Goal: Information Seeking & Learning: Learn about a topic

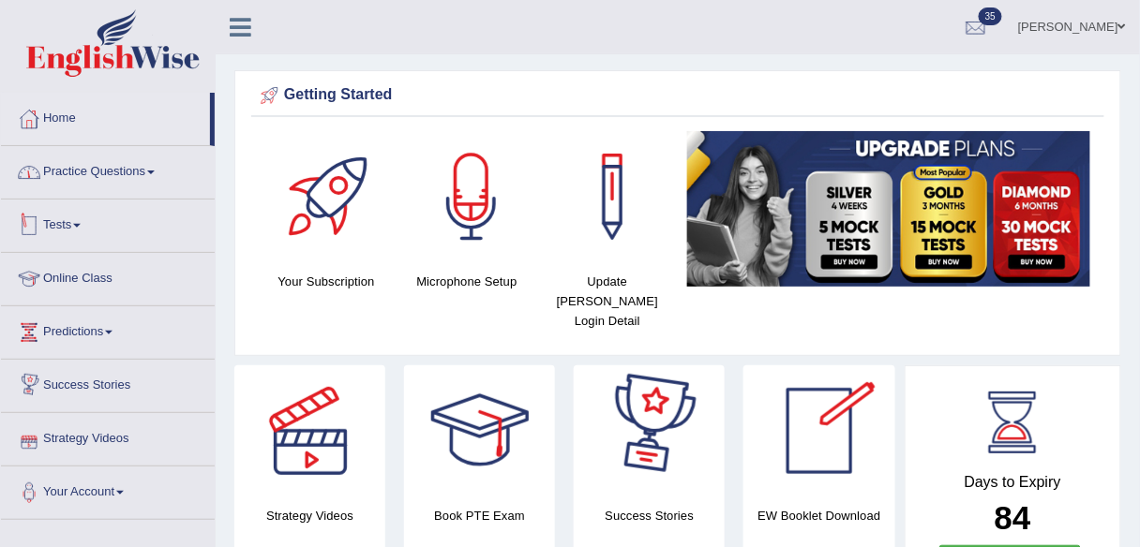
drag, startPoint x: 128, startPoint y: 181, endPoint x: 138, endPoint y: 253, distance: 72.8
click at [129, 181] on link "Practice Questions" at bounding box center [108, 169] width 214 height 47
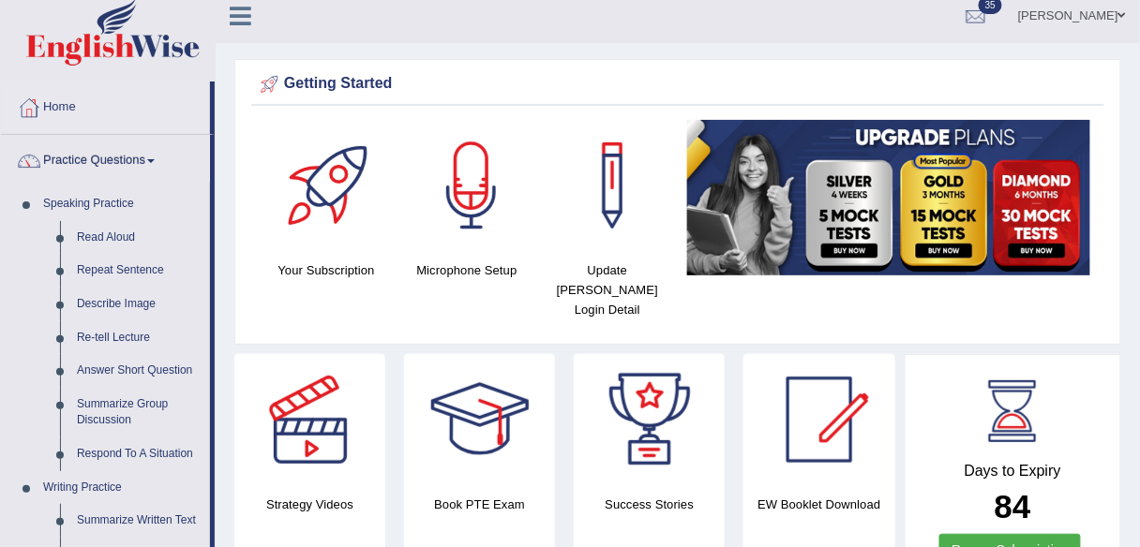
scroll to position [10, 0]
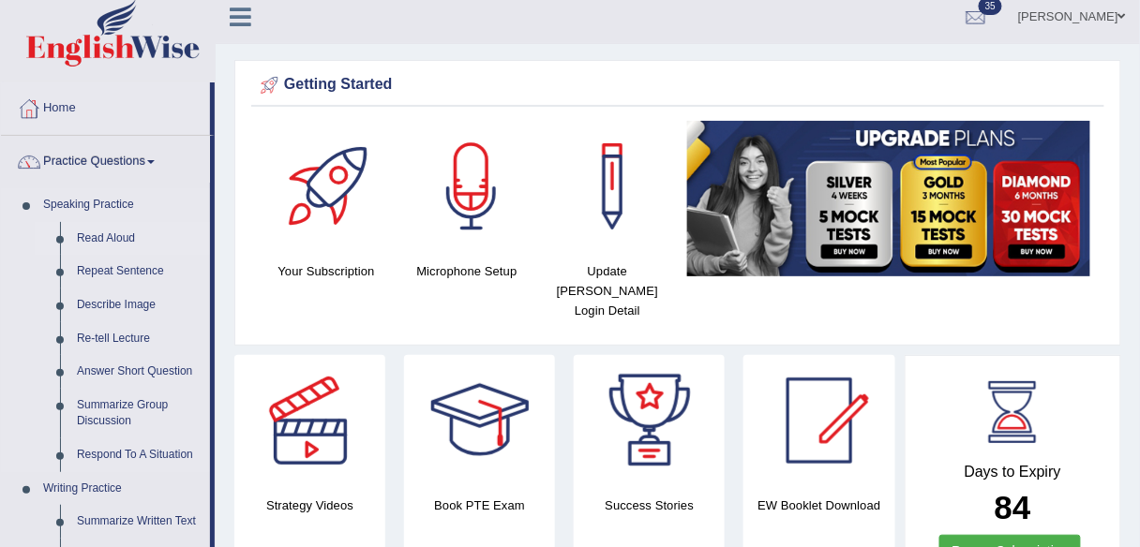
click at [103, 237] on link "Read Aloud" at bounding box center [139, 239] width 142 height 34
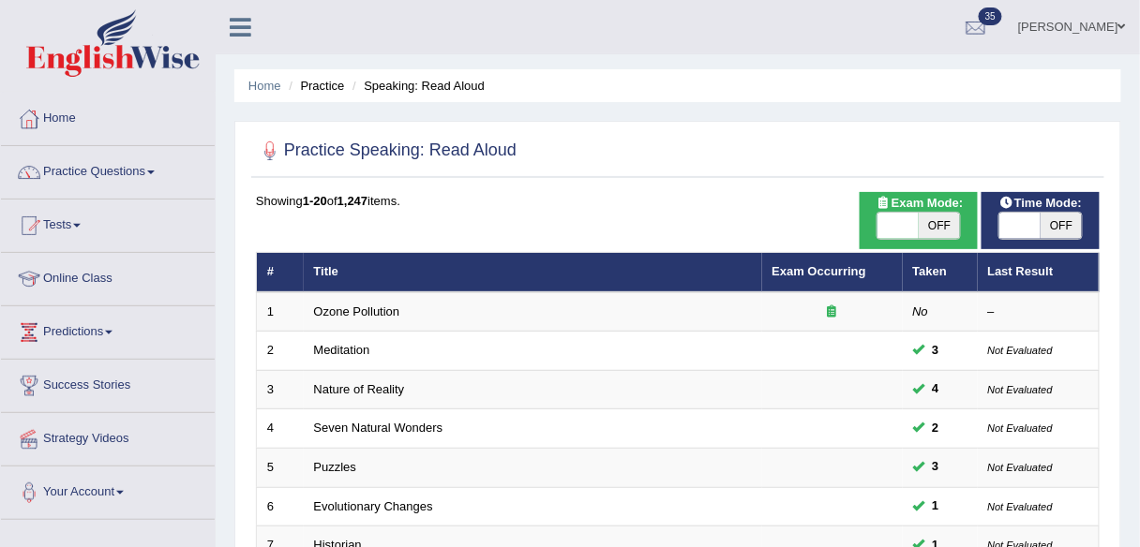
click at [946, 230] on span "OFF" at bounding box center [938, 226] width 41 height 26
checkbox input "true"
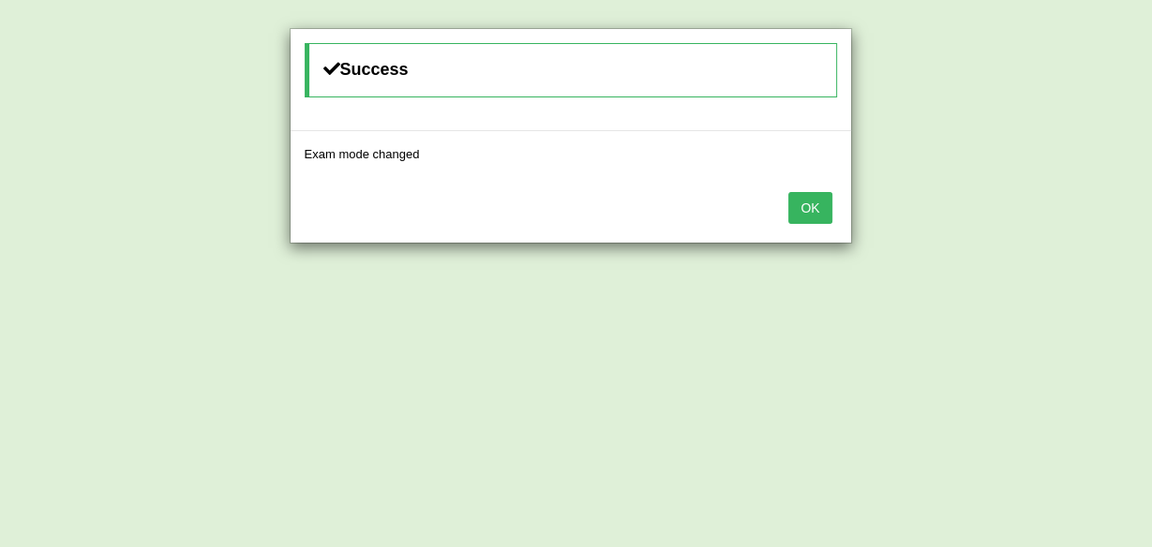
click at [802, 210] on button "OK" at bounding box center [809, 208] width 43 height 32
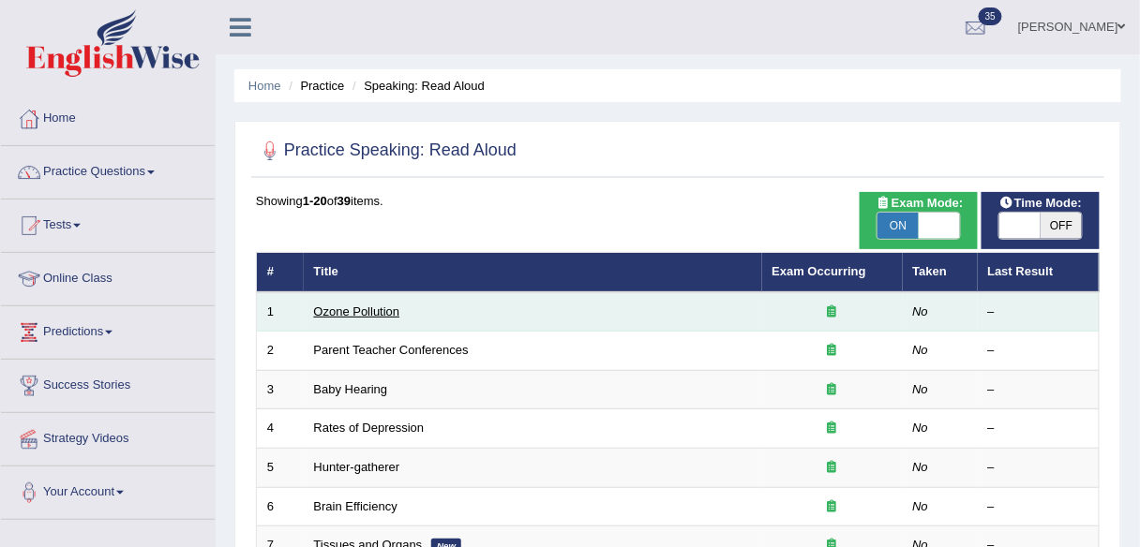
click at [383, 313] on link "Ozone Pollution" at bounding box center [357, 312] width 86 height 14
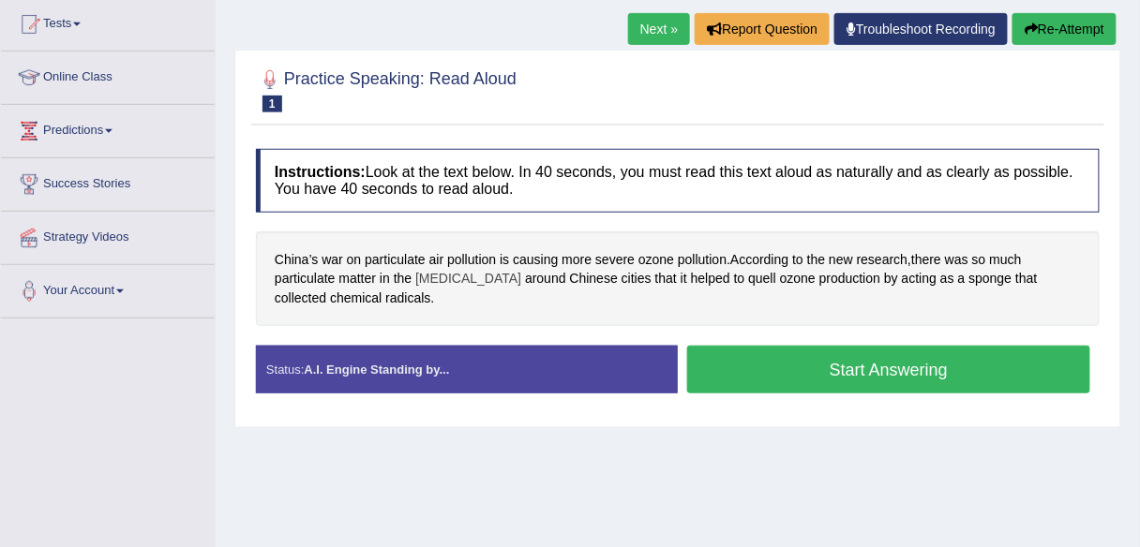
scroll to position [202, 0]
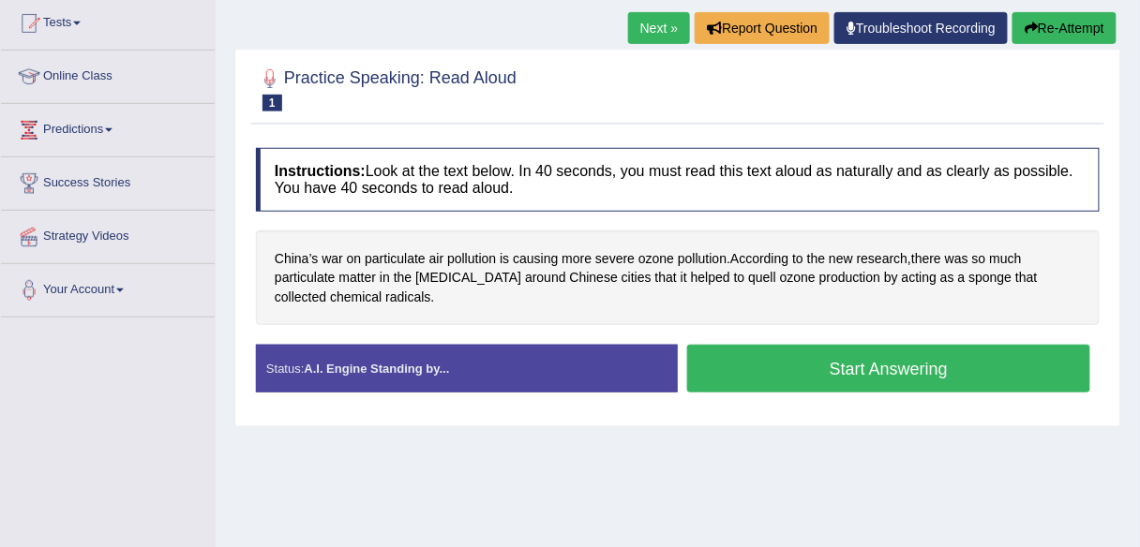
click at [665, 32] on link "Next »" at bounding box center [659, 28] width 62 height 32
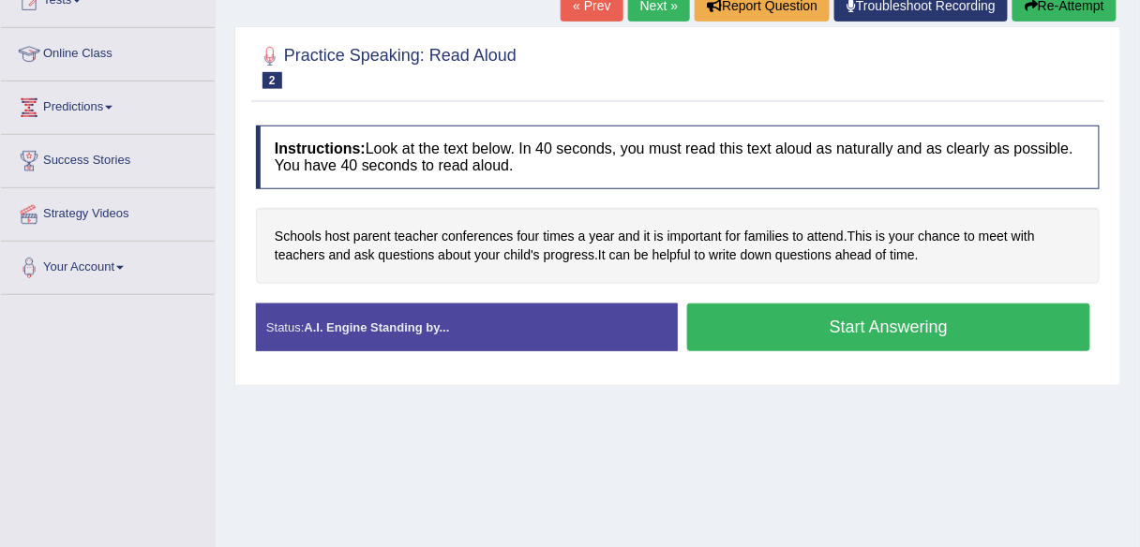
click at [652, 12] on link "Next »" at bounding box center [659, 6] width 62 height 32
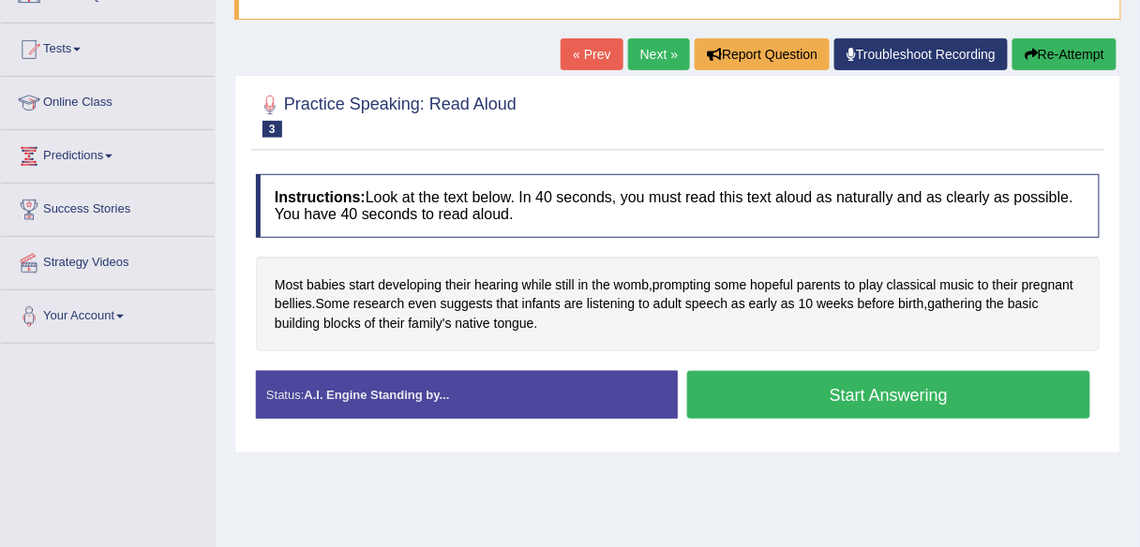
scroll to position [188, 0]
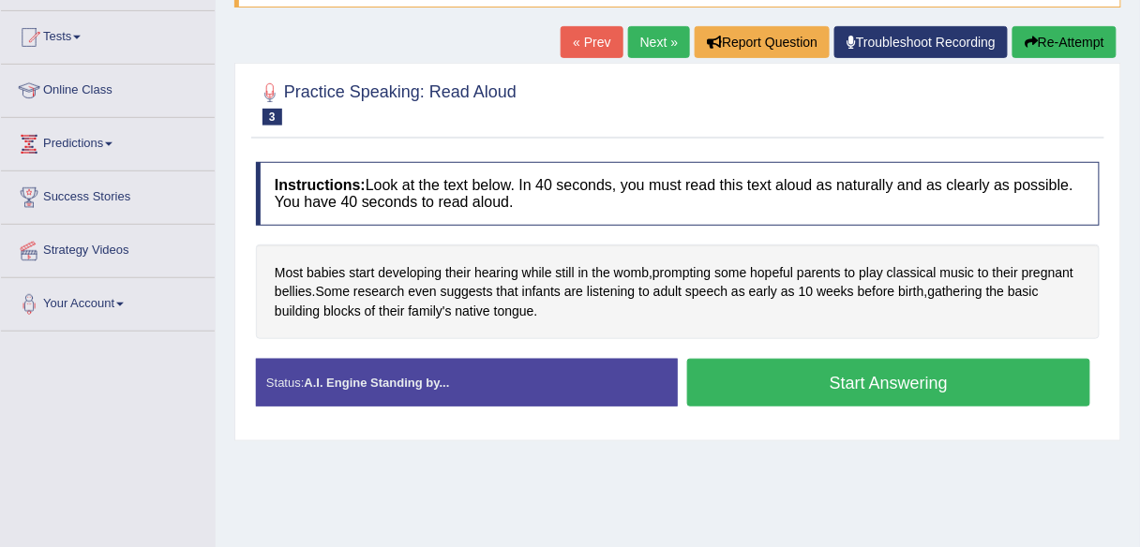
click at [658, 37] on link "Next »" at bounding box center [659, 42] width 62 height 32
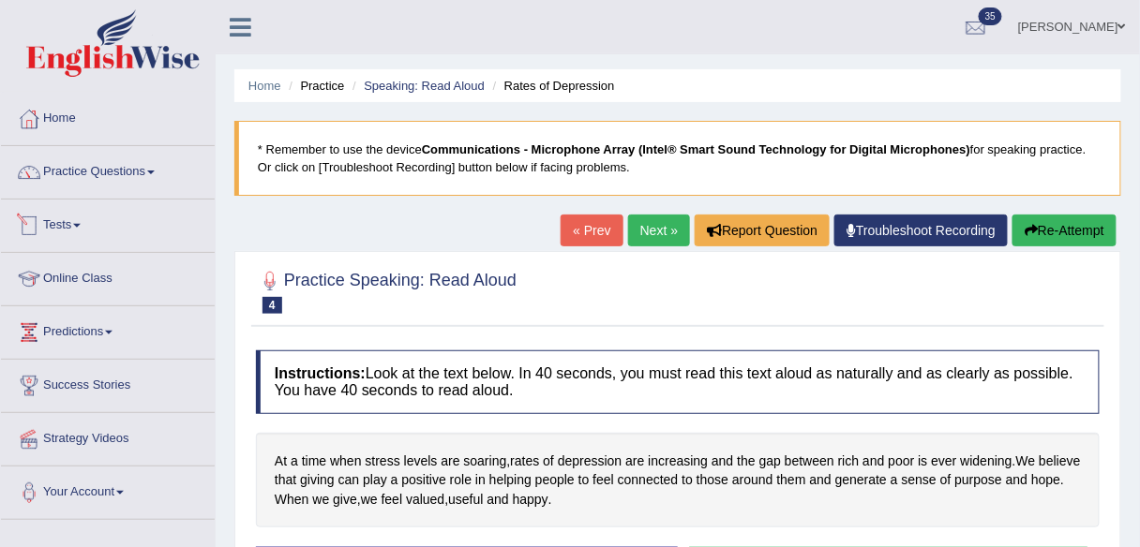
click at [136, 192] on li "Practice Questions Speaking Practice Read Aloud Repeat Sentence Describe Image …" at bounding box center [108, 172] width 214 height 53
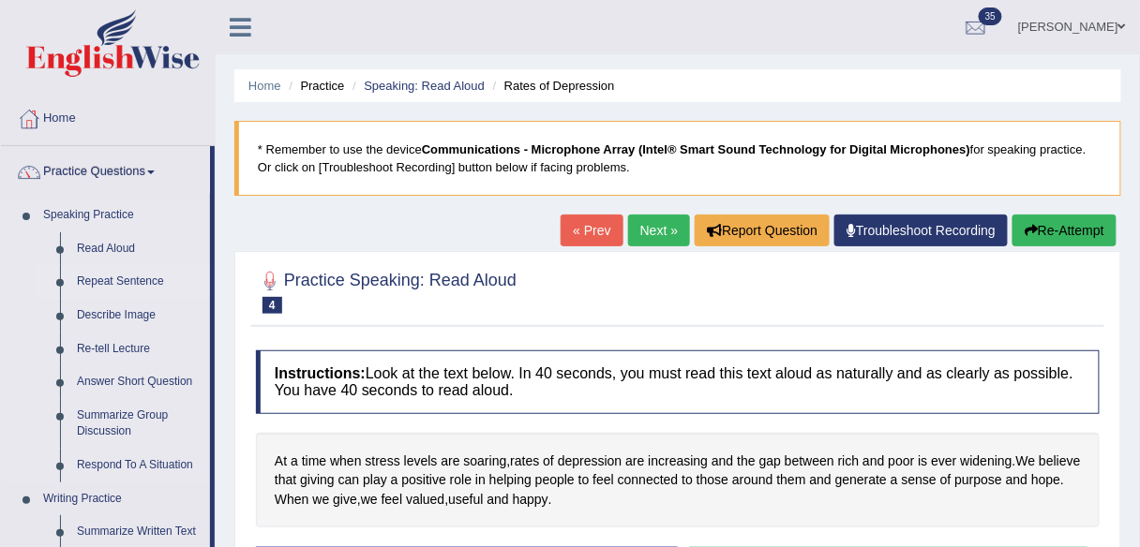
click at [154, 284] on link "Repeat Sentence" at bounding box center [139, 282] width 142 height 34
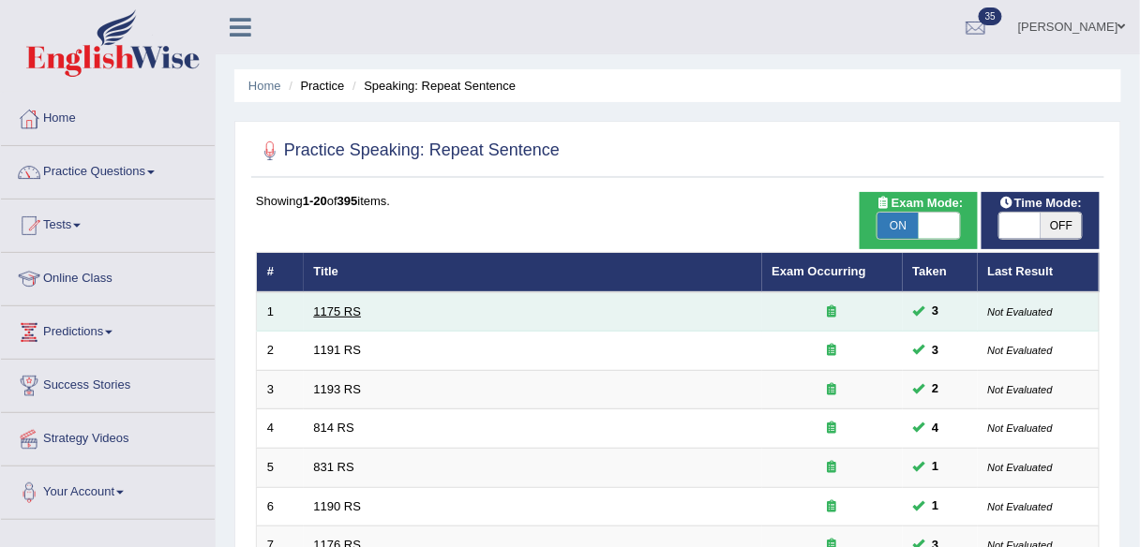
click at [350, 311] on link "1175 RS" at bounding box center [338, 312] width 48 height 14
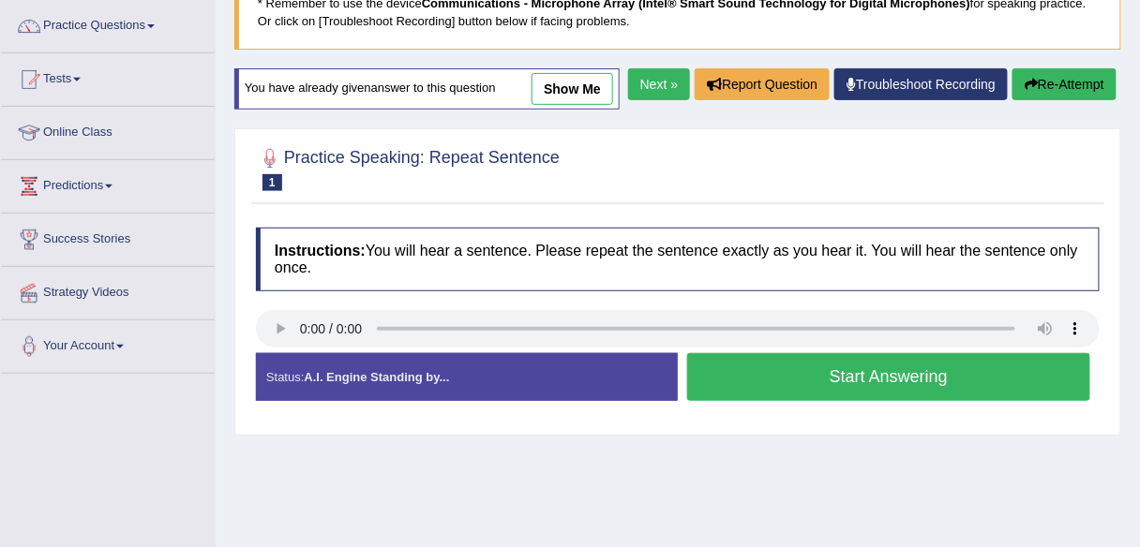
scroll to position [146, 0]
click at [808, 401] on button "Start Answering" at bounding box center [888, 377] width 403 height 48
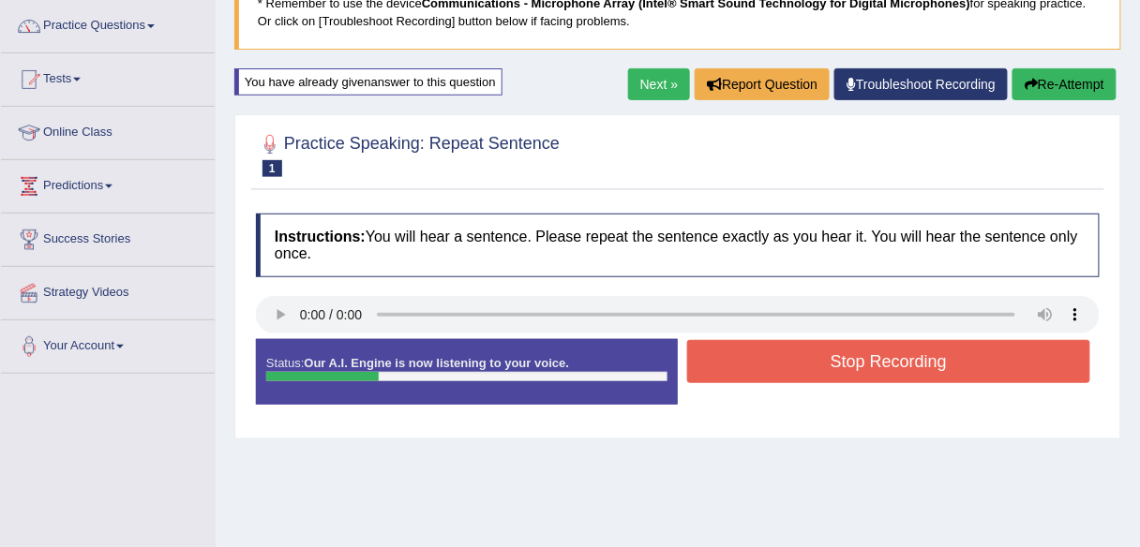
click at [815, 371] on button "Stop Recording" at bounding box center [888, 361] width 403 height 43
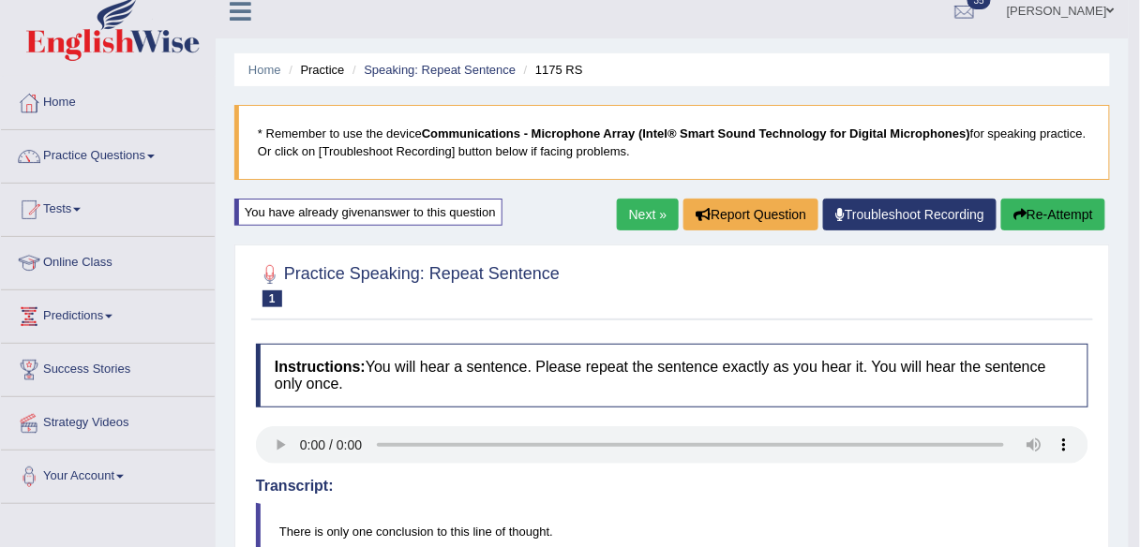
scroll to position [0, 0]
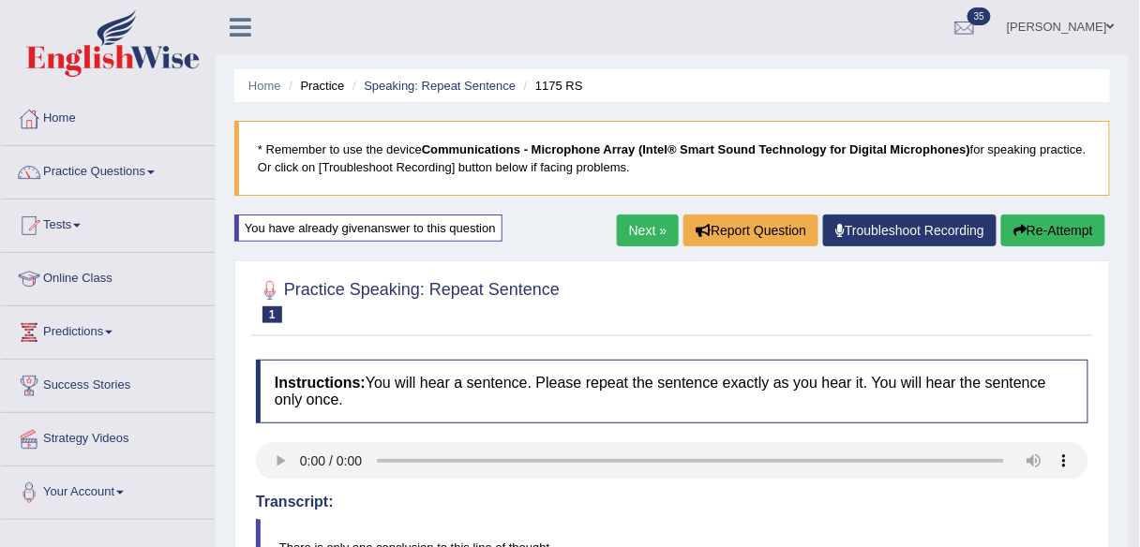
click at [1056, 232] on button "Re-Attempt" at bounding box center [1053, 231] width 104 height 32
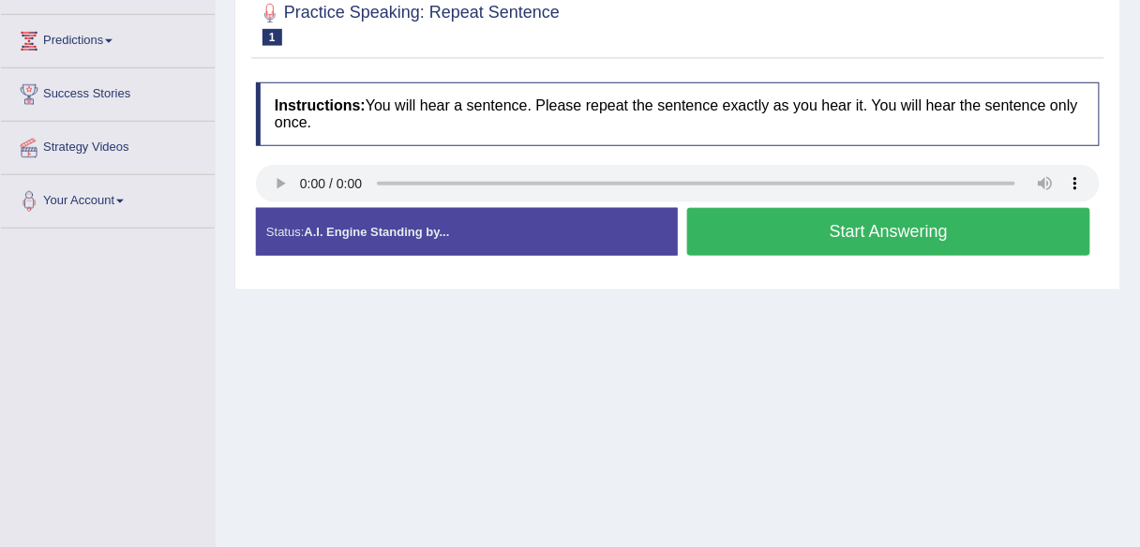
click at [867, 256] on button "Start Answering" at bounding box center [888, 232] width 403 height 48
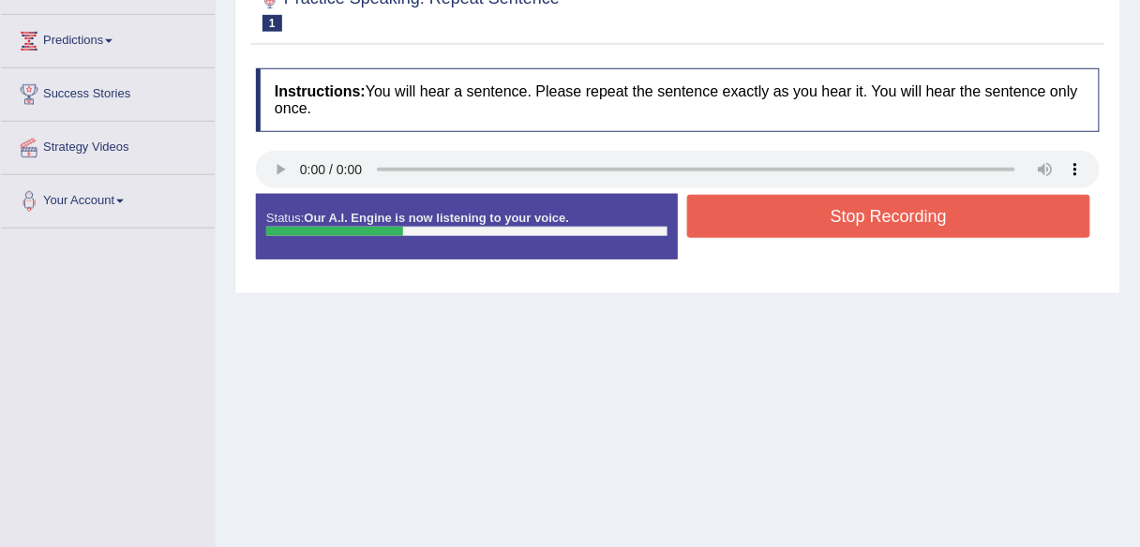
click at [864, 228] on button "Stop Recording" at bounding box center [888, 216] width 403 height 43
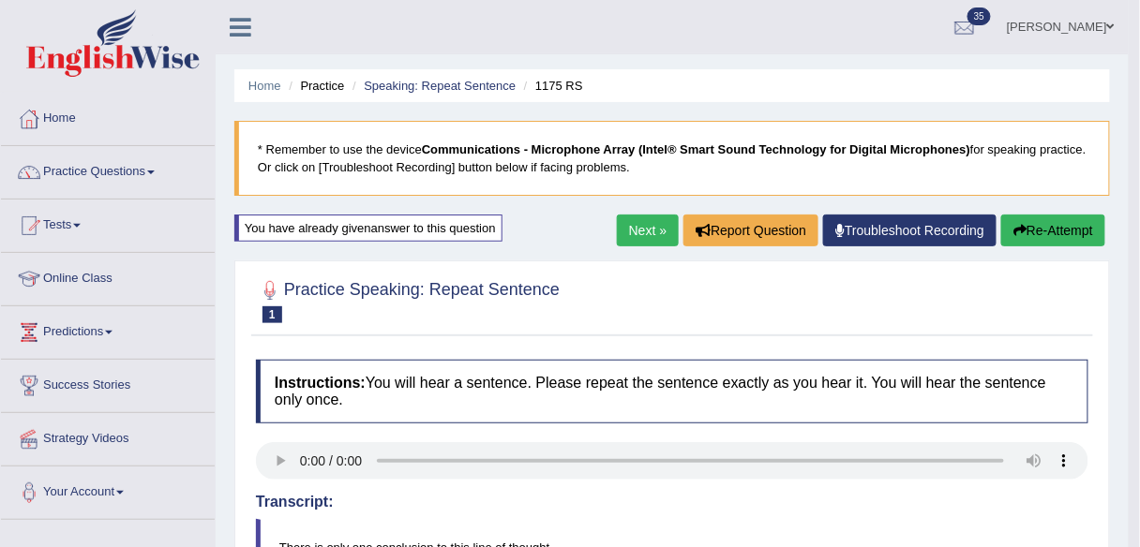
click at [647, 239] on link "Next »" at bounding box center [648, 231] width 62 height 32
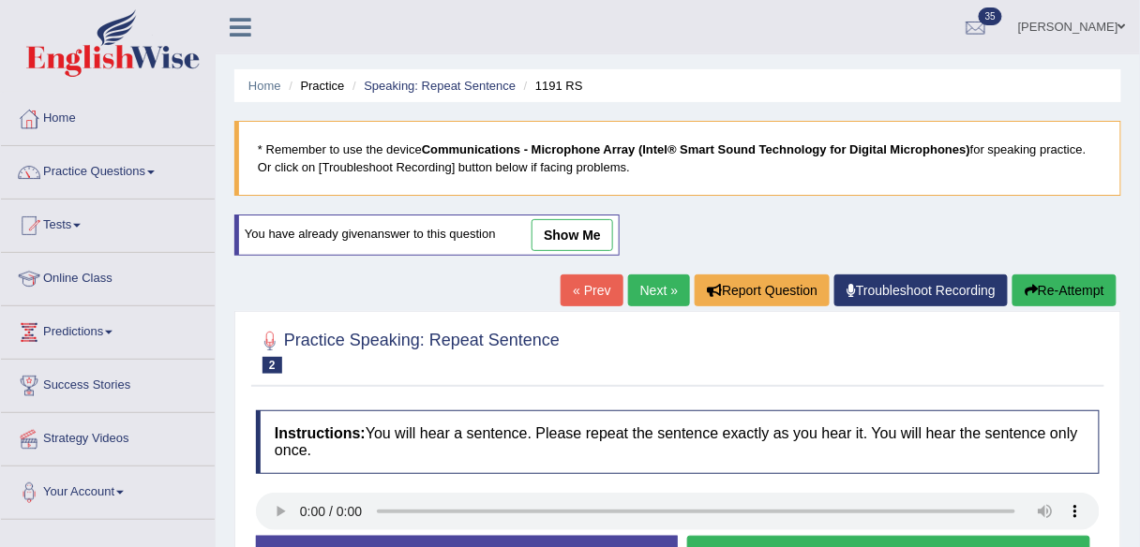
click at [663, 293] on link "Next »" at bounding box center [659, 291] width 62 height 32
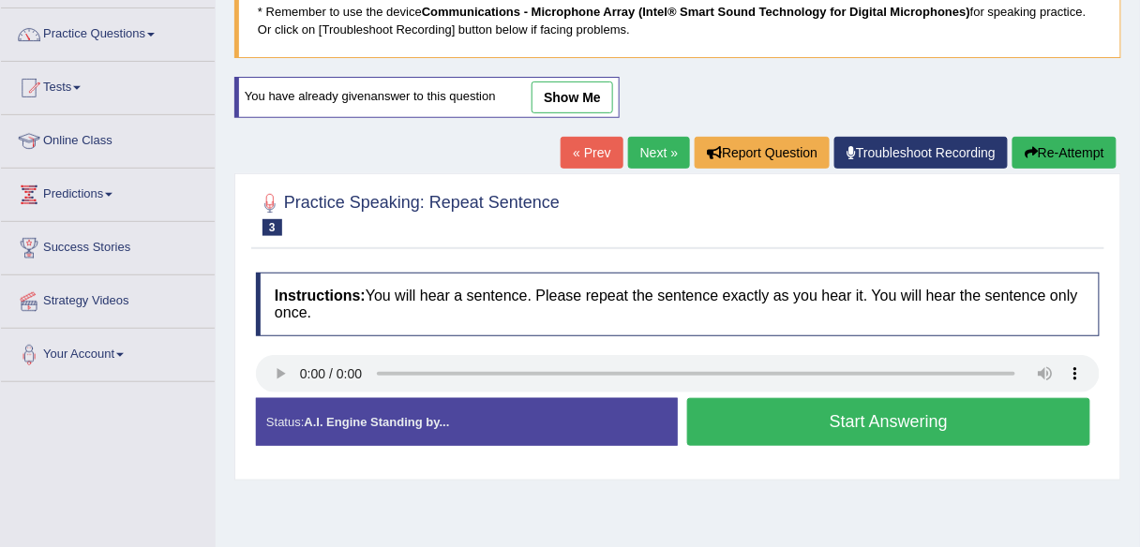
scroll to position [138, 0]
click at [645, 156] on link "Next »" at bounding box center [659, 153] width 62 height 32
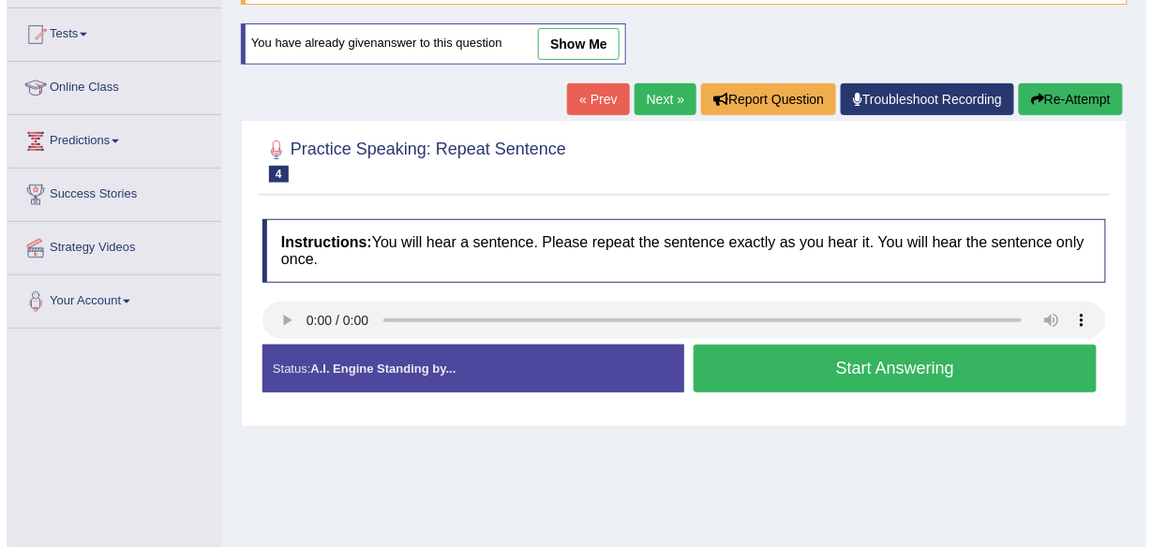
scroll to position [196, 0]
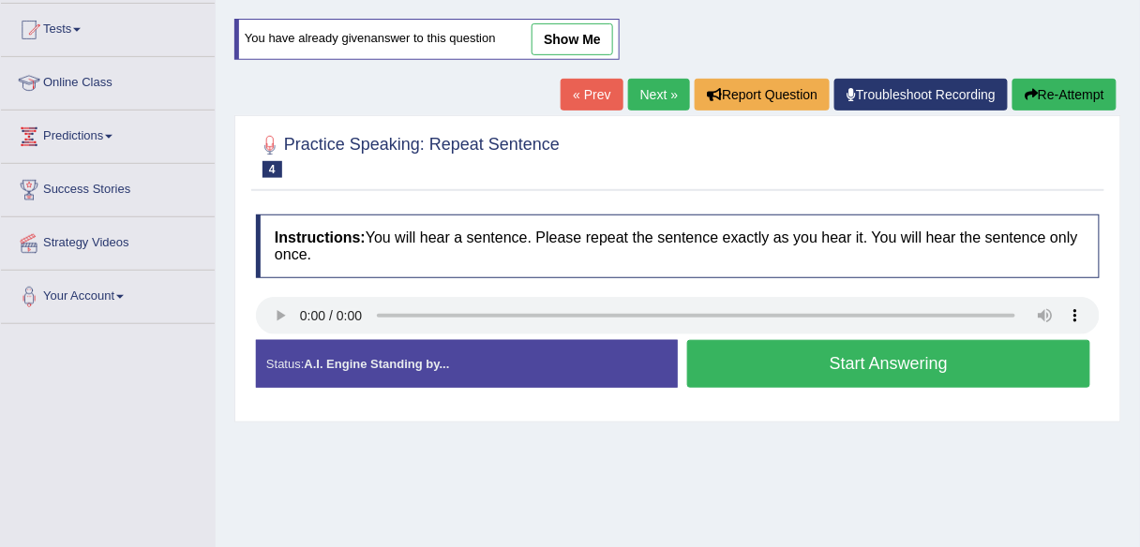
click at [802, 353] on button "Start Answering" at bounding box center [888, 364] width 403 height 48
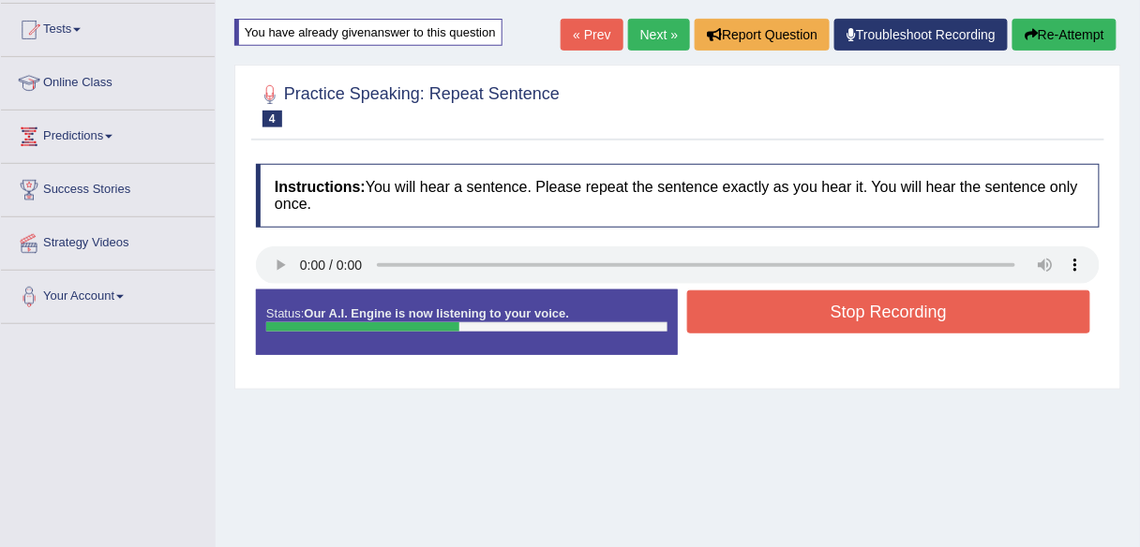
click at [798, 312] on button "Stop Recording" at bounding box center [888, 312] width 403 height 43
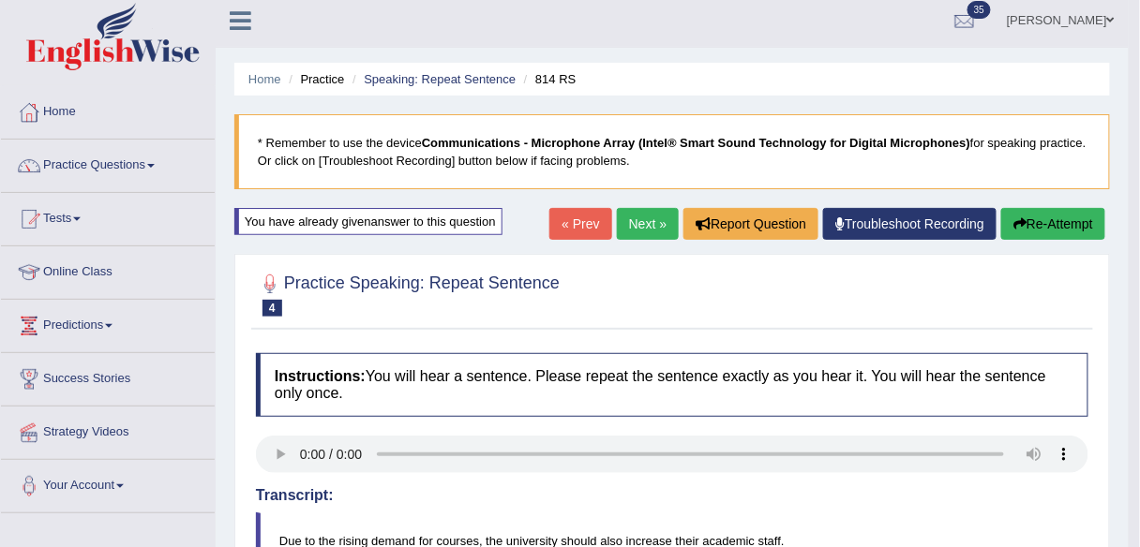
scroll to position [0, 0]
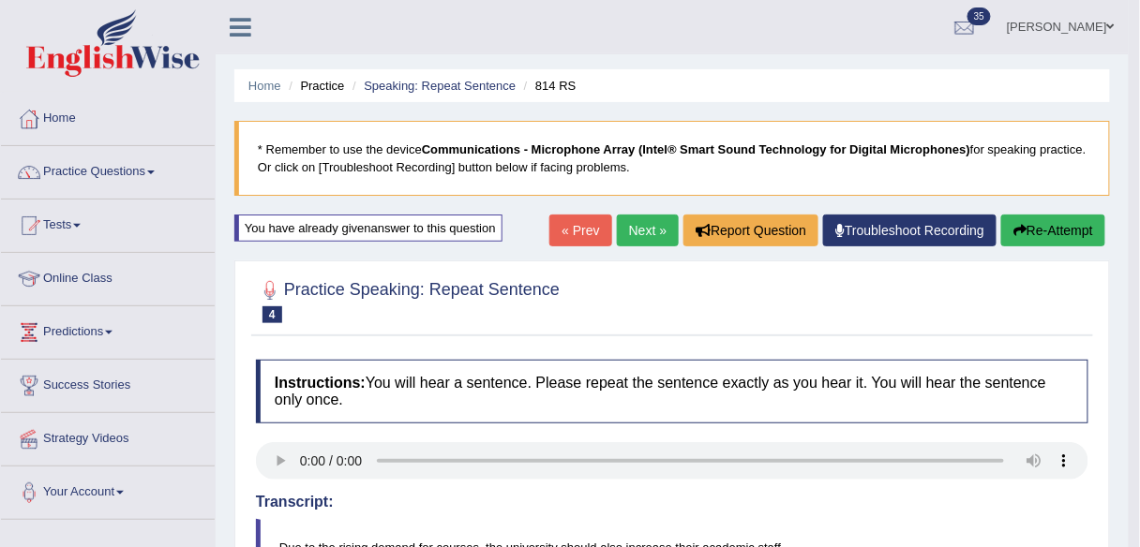
click at [637, 245] on link "Next »" at bounding box center [648, 231] width 62 height 32
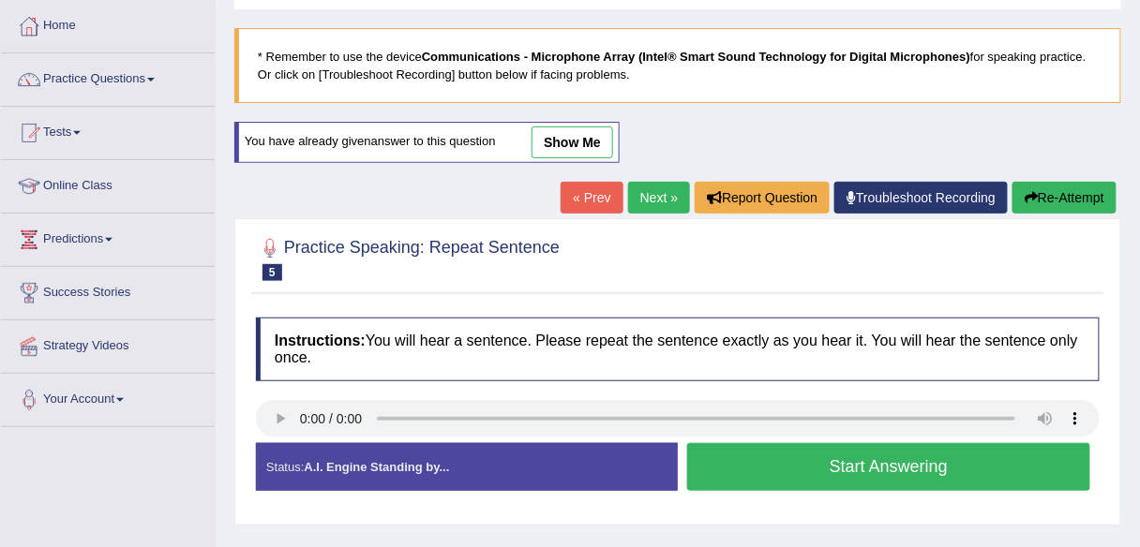
scroll to position [195, 0]
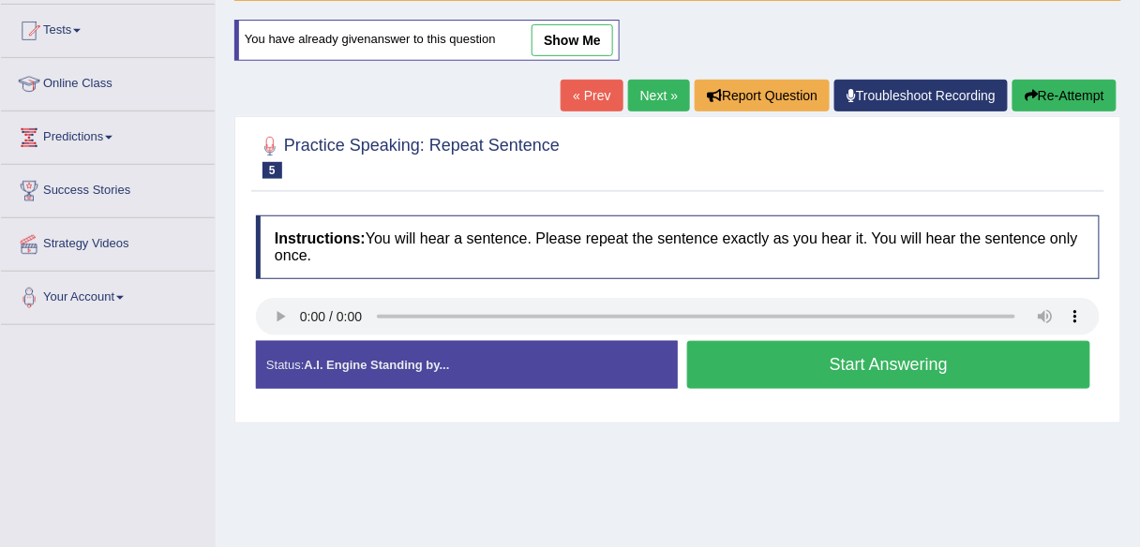
click at [648, 88] on link "Next »" at bounding box center [659, 96] width 62 height 32
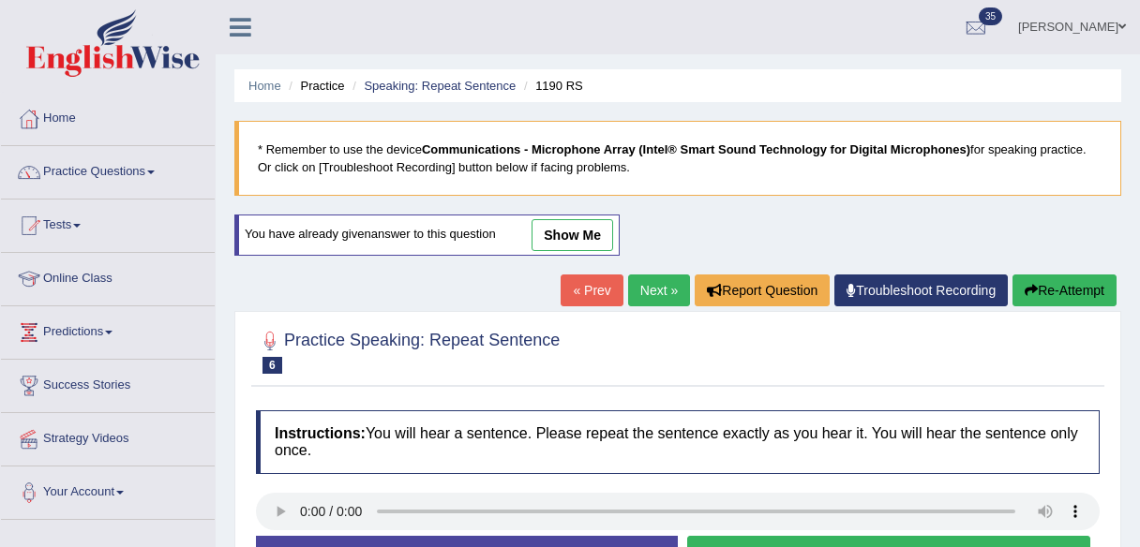
click at [511, 403] on div "Instructions: You will hear a sentence. Please repeat the sentence exactly as y…" at bounding box center [677, 504] width 853 height 206
click at [630, 280] on link "Next »" at bounding box center [659, 291] width 62 height 32
click at [656, 395] on div "Practice Speaking: Repeat Sentence 7 1176 RS Instructions: You will hear a sent…" at bounding box center [677, 464] width 887 height 306
click at [664, 283] on link "Next »" at bounding box center [659, 291] width 62 height 32
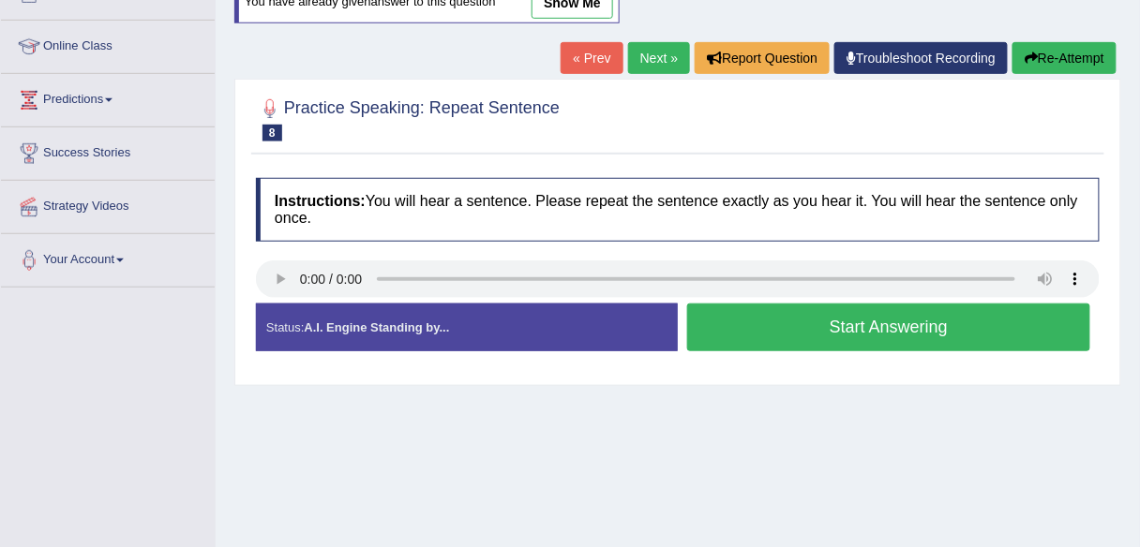
scroll to position [235, 0]
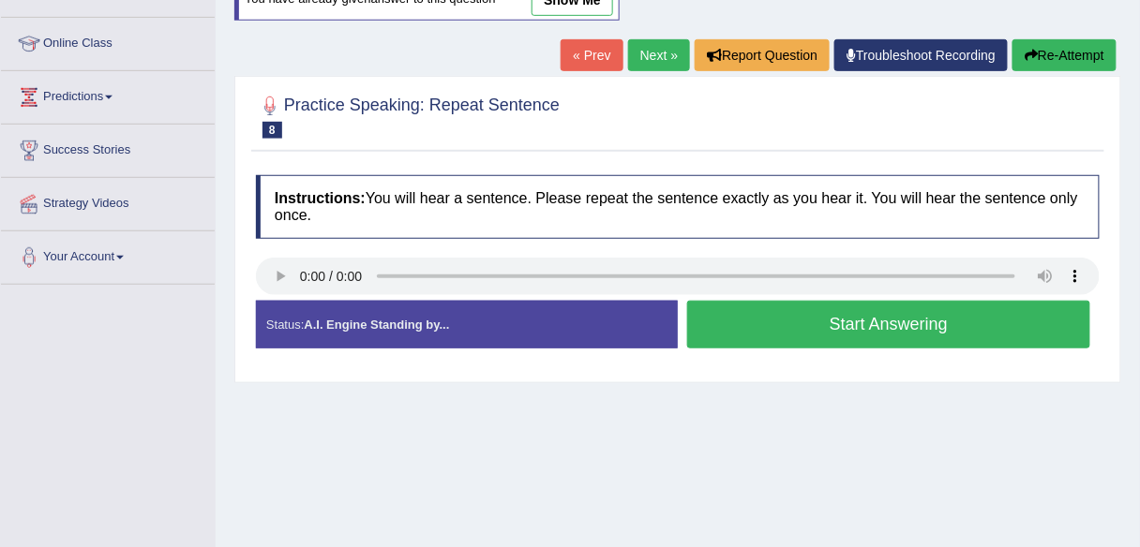
click at [539, 135] on h2 "Practice Speaking: Repeat Sentence 8 797 RS" at bounding box center [408, 115] width 304 height 47
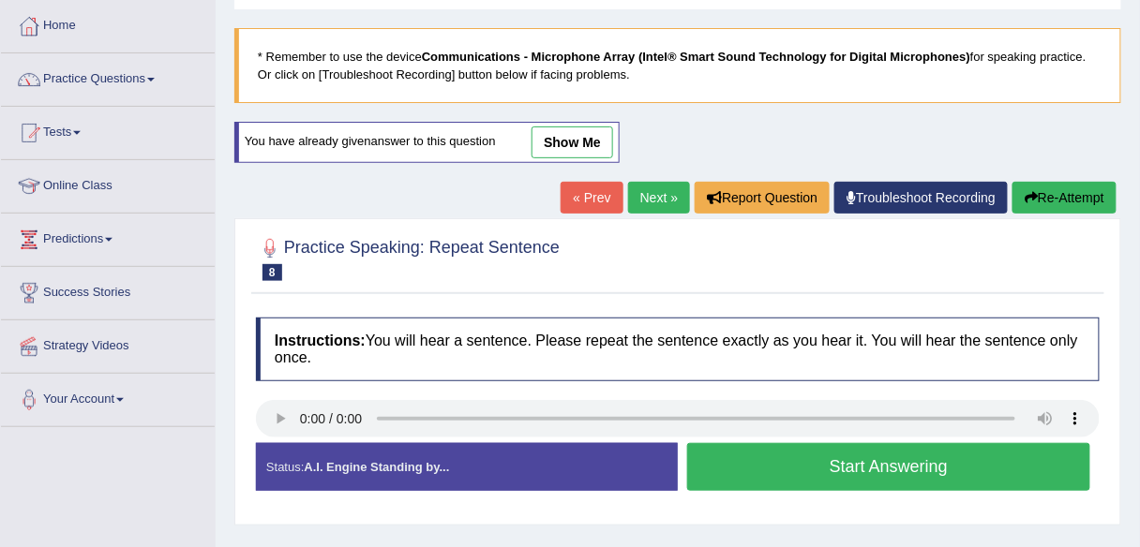
scroll to position [0, 0]
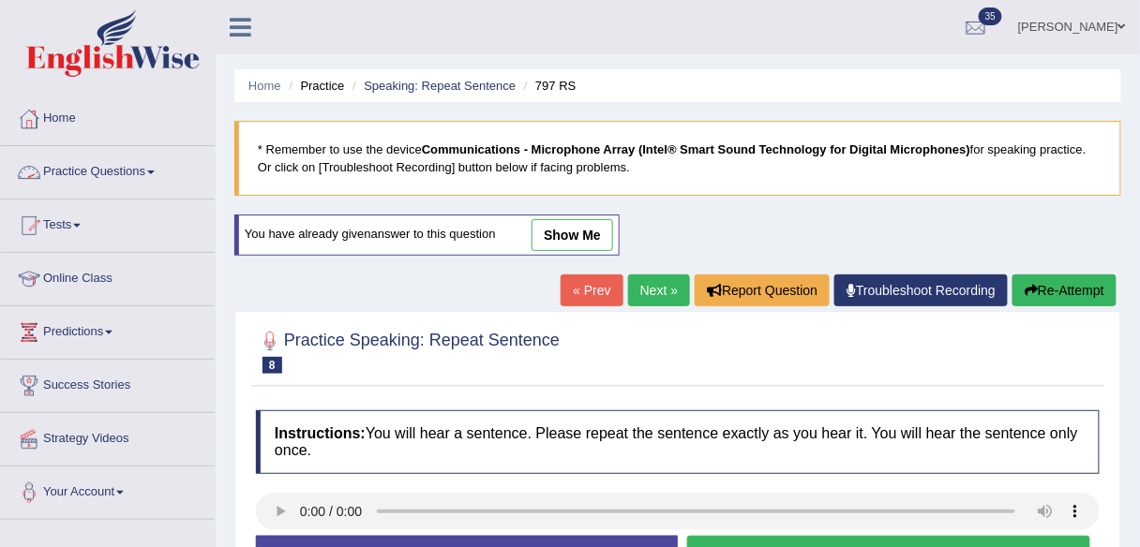
click at [163, 162] on link "Practice Questions" at bounding box center [108, 169] width 214 height 47
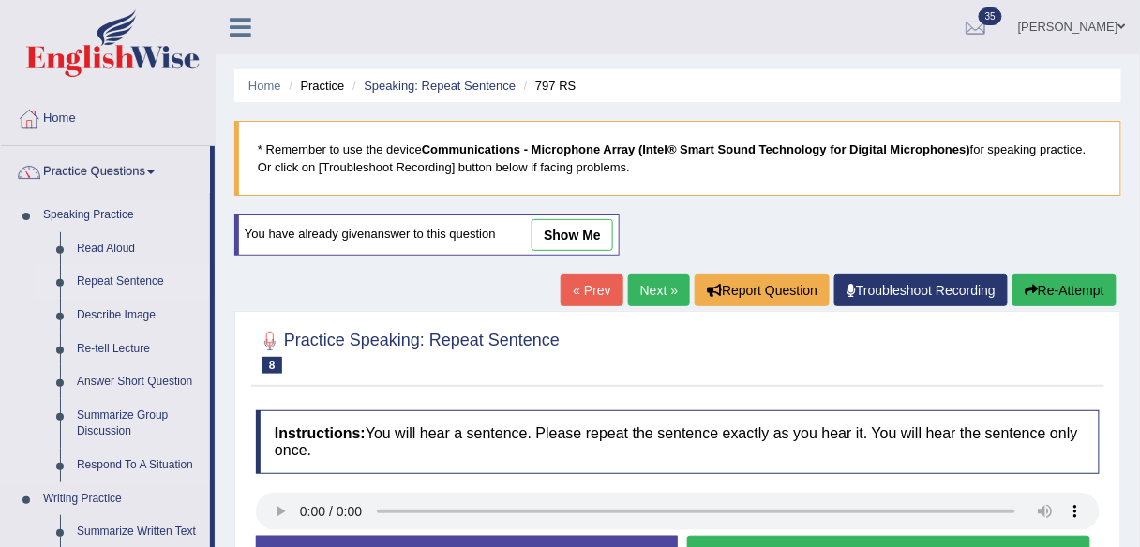
scroll to position [61, 0]
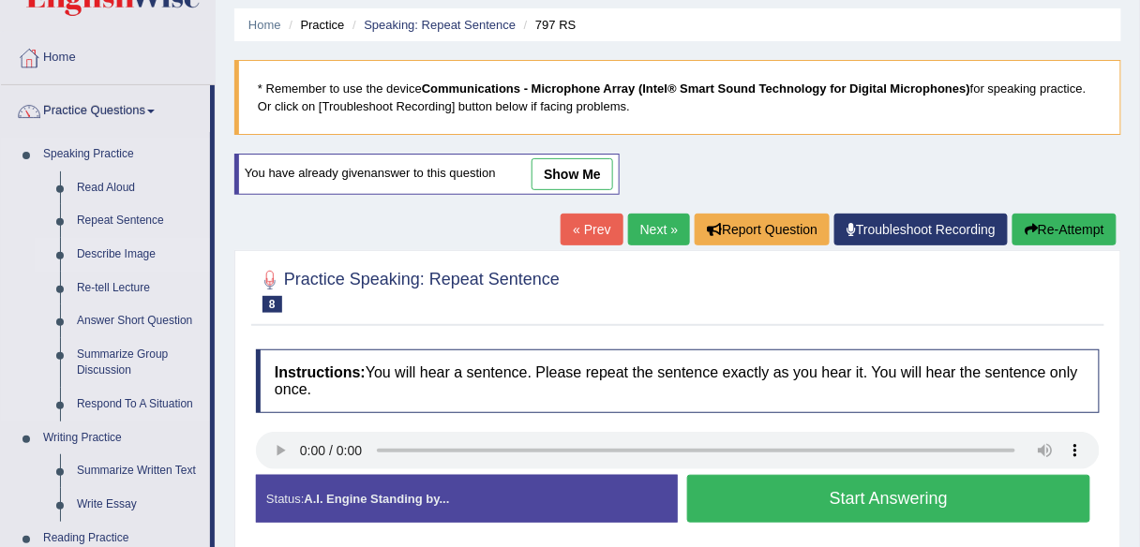
click at [137, 260] on link "Describe Image" at bounding box center [139, 255] width 142 height 34
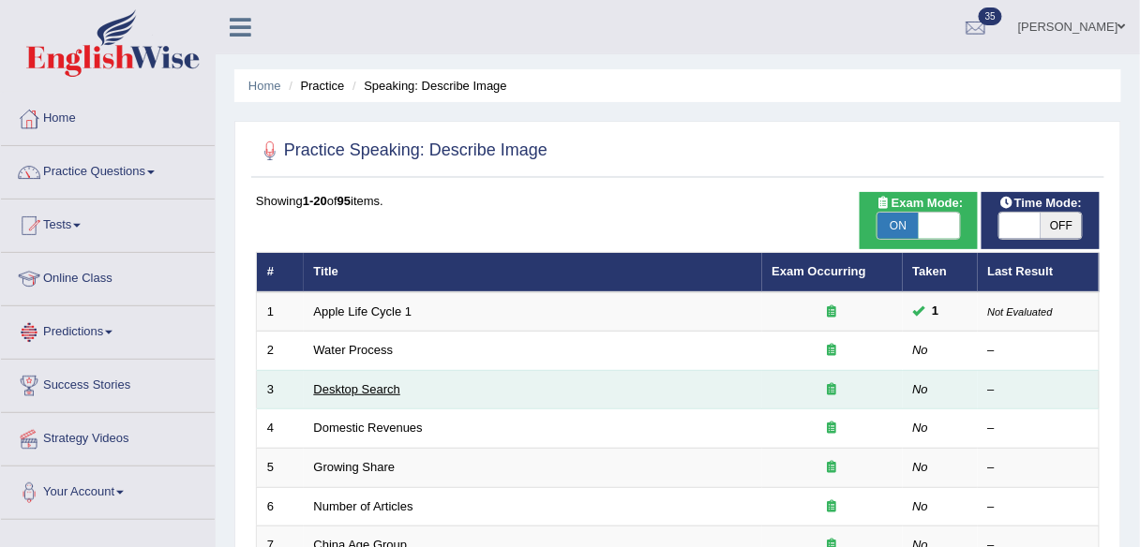
click at [351, 386] on link "Desktop Search" at bounding box center [357, 389] width 87 height 14
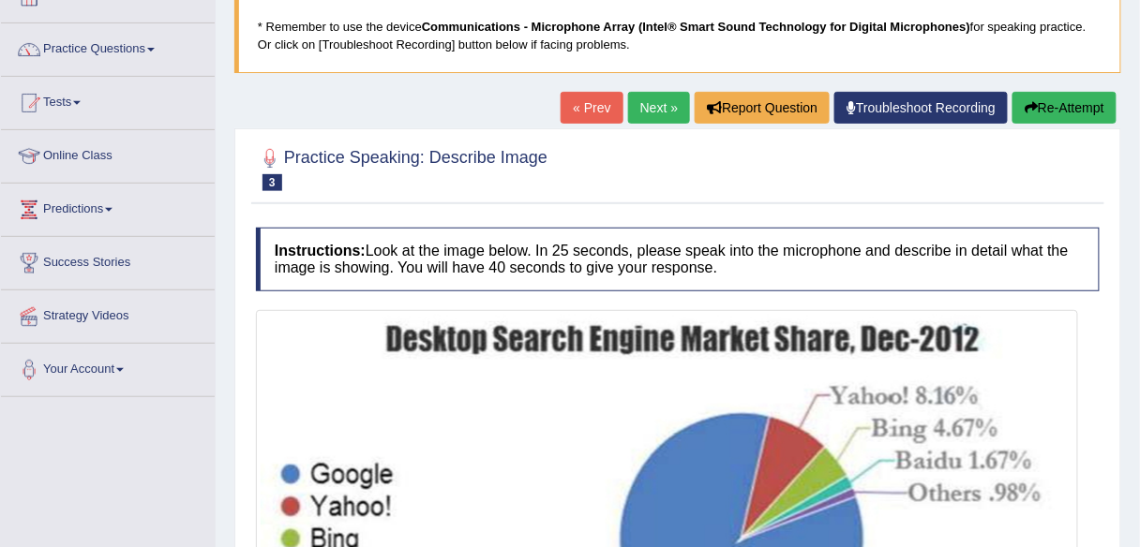
scroll to position [100, 0]
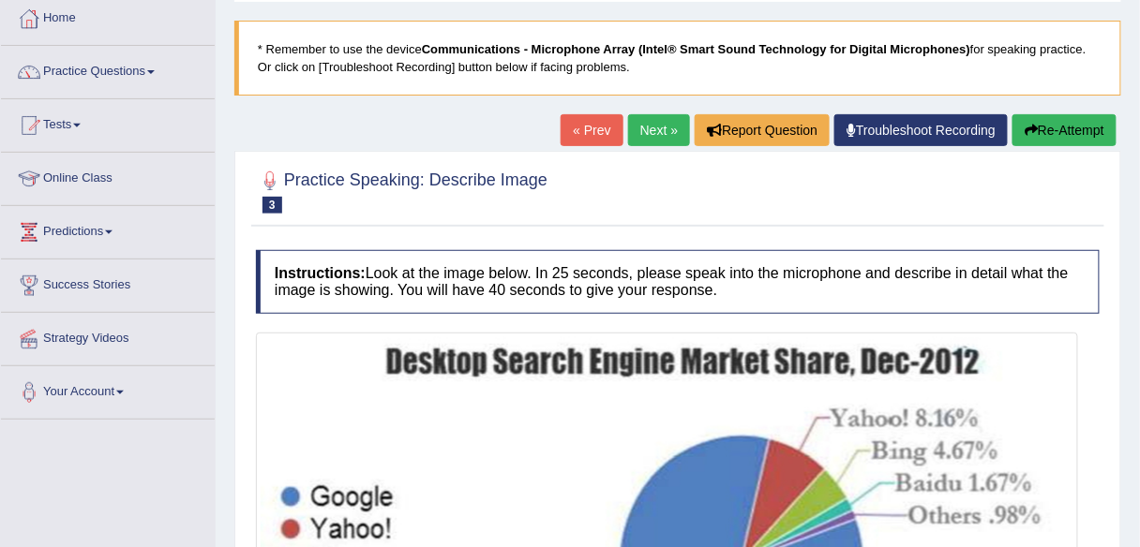
click at [643, 125] on link "Next »" at bounding box center [659, 130] width 62 height 32
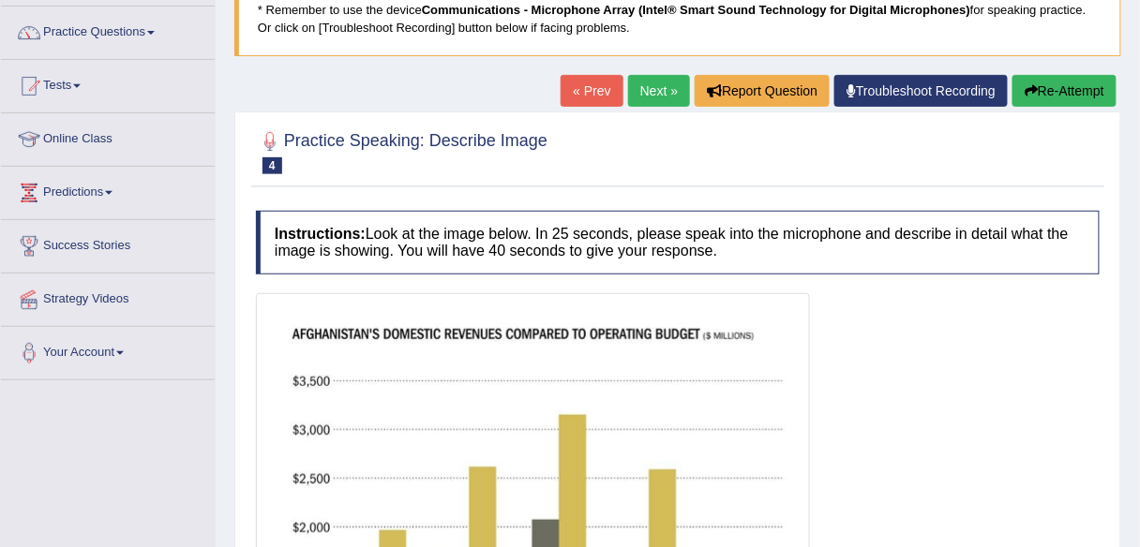
scroll to position [112, 0]
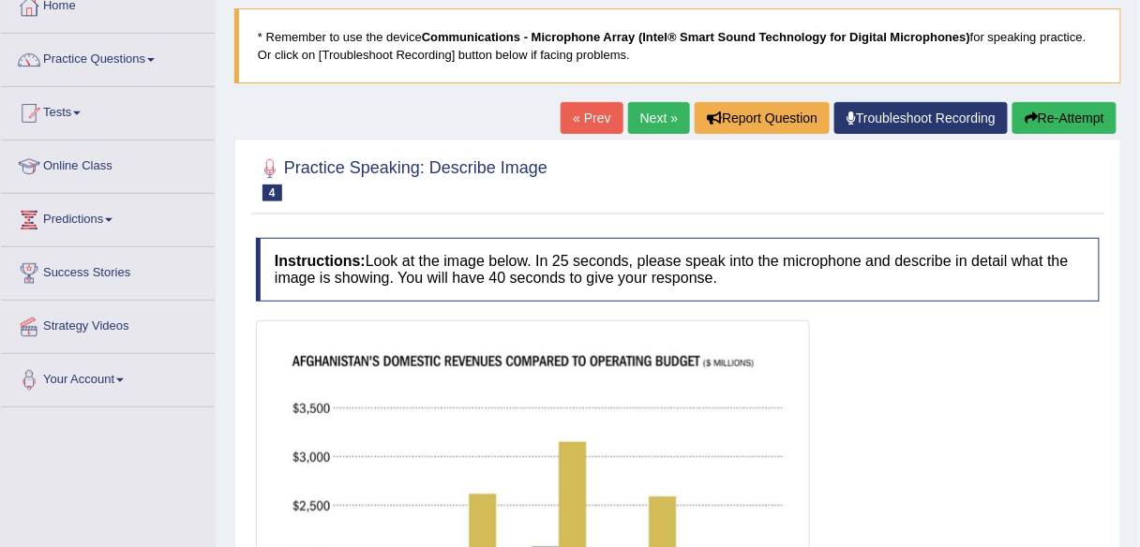
click at [648, 125] on link "Next »" at bounding box center [659, 118] width 62 height 32
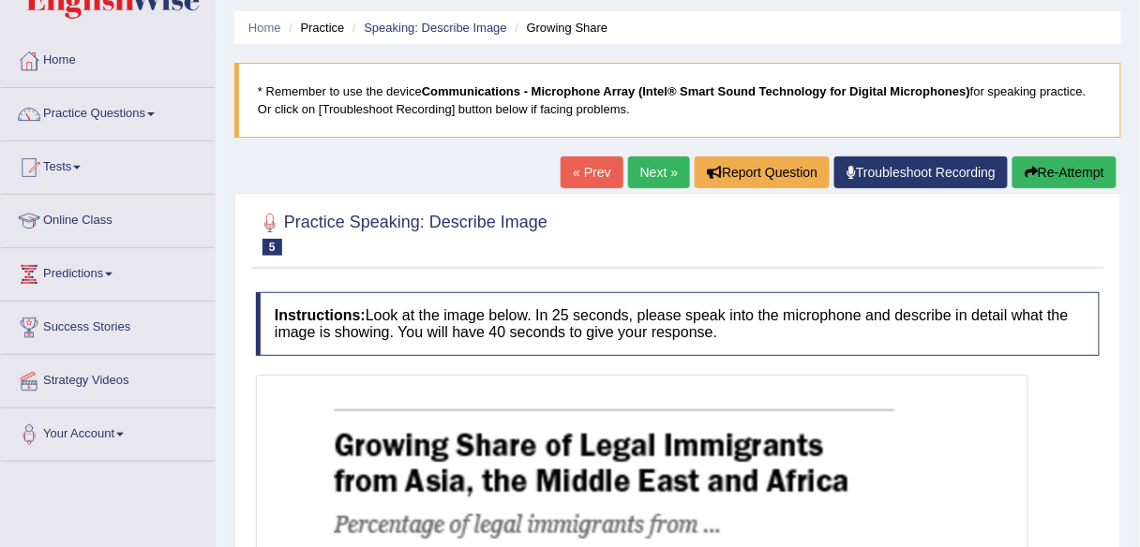
scroll to position [57, 0]
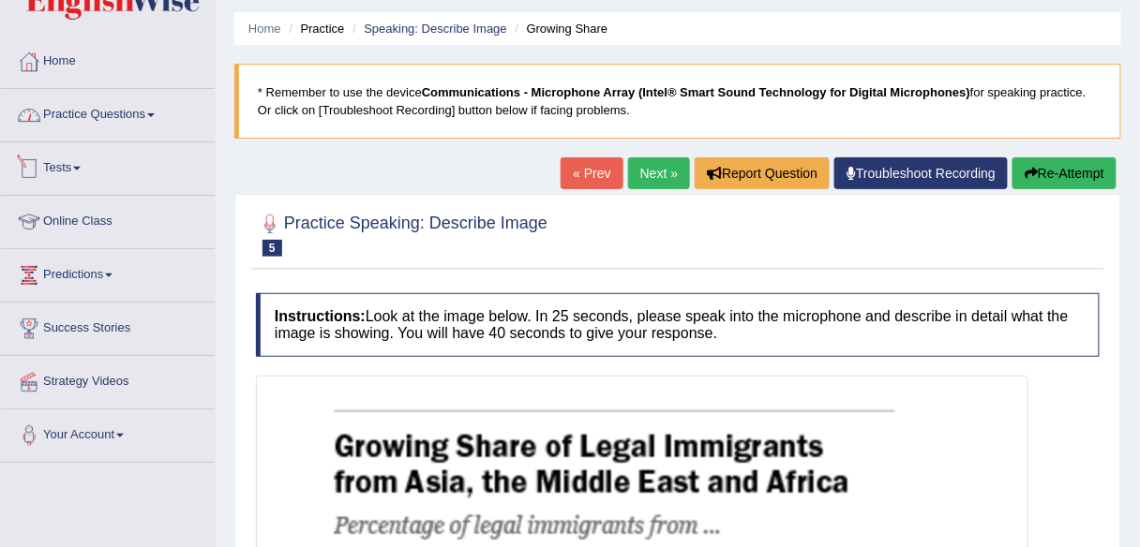
click at [168, 126] on link "Practice Questions" at bounding box center [108, 112] width 214 height 47
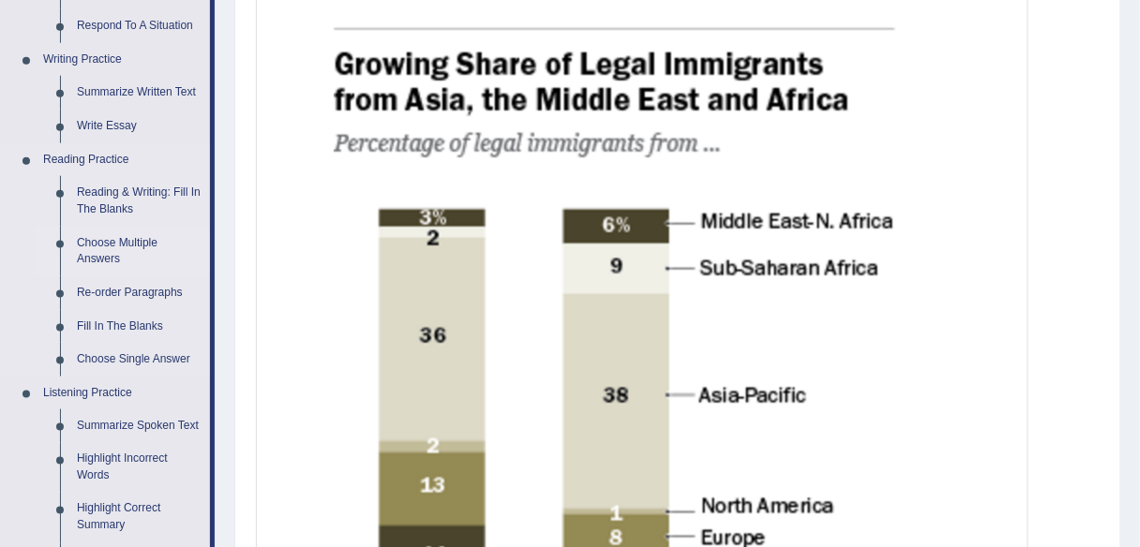
scroll to position [440, 0]
click at [136, 315] on link "Fill In The Blanks" at bounding box center [139, 327] width 142 height 34
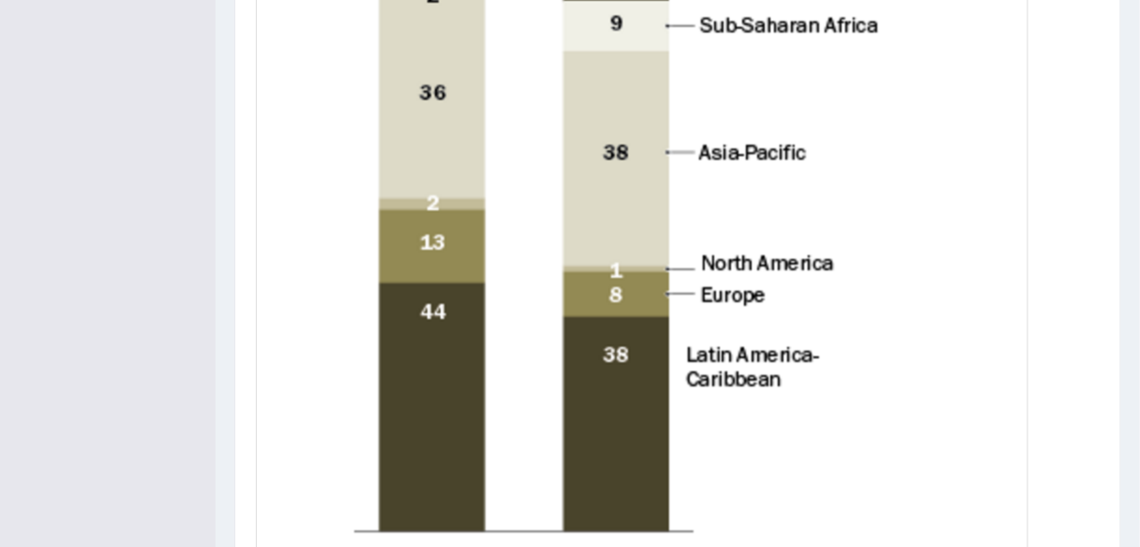
scroll to position [769, 0]
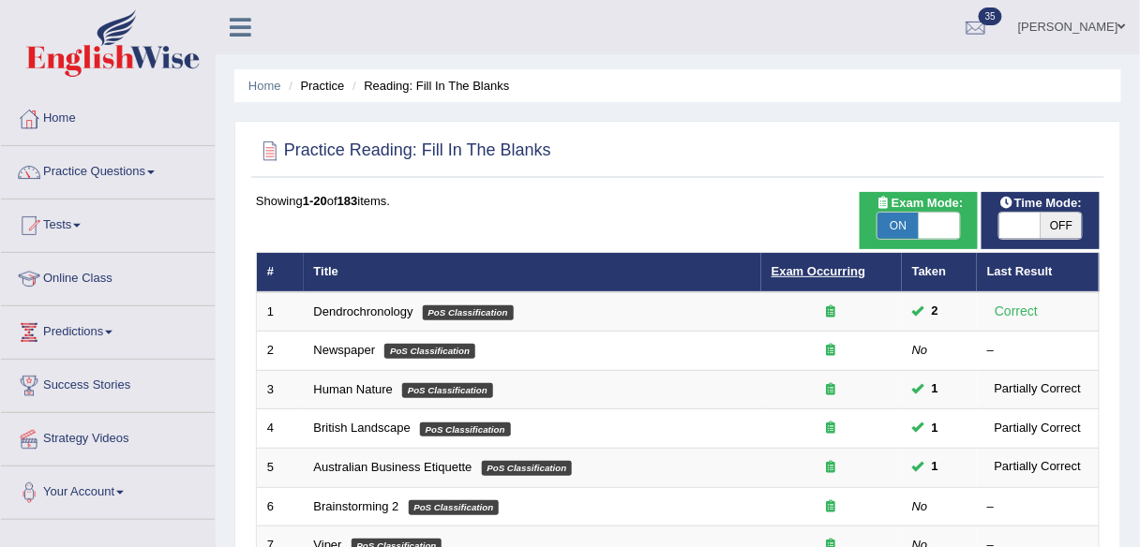
click at [826, 272] on link "Exam Occurring" at bounding box center [818, 271] width 94 height 14
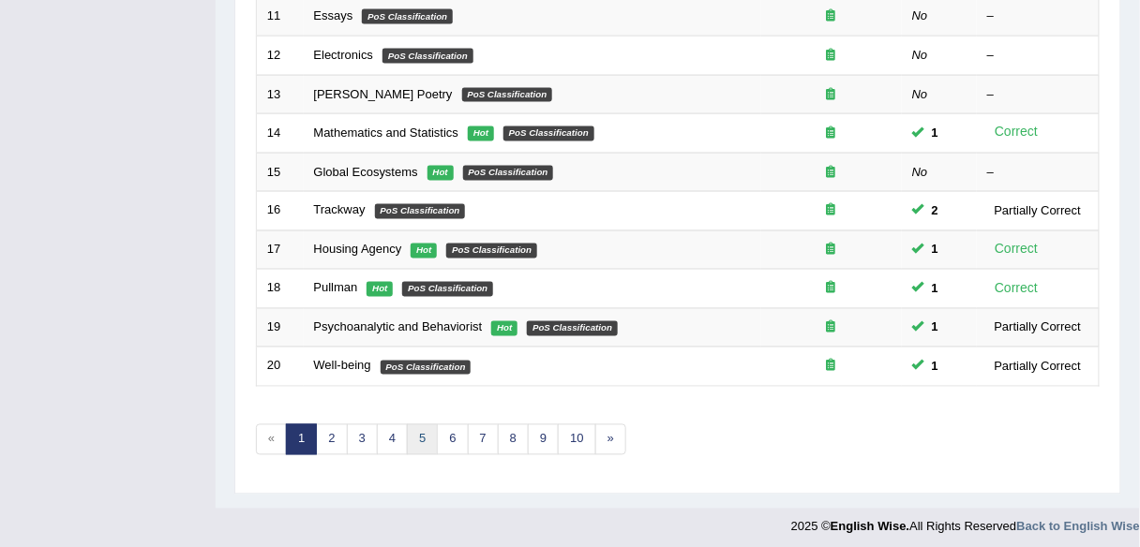
click at [428, 435] on link "5" at bounding box center [422, 440] width 31 height 31
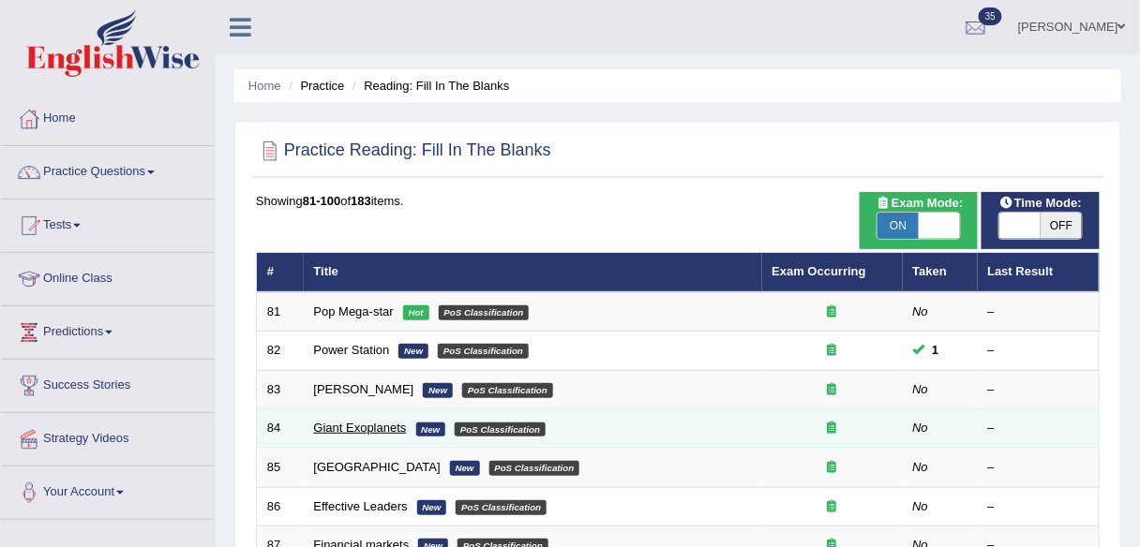
click at [346, 427] on link "Giant Exoplanets" at bounding box center [360, 428] width 93 height 14
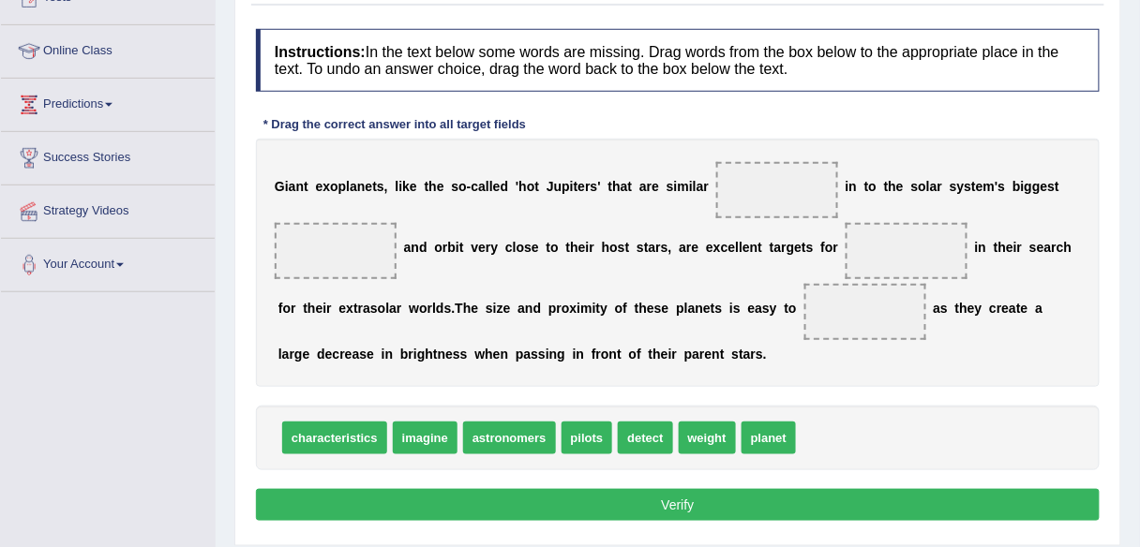
scroll to position [230, 0]
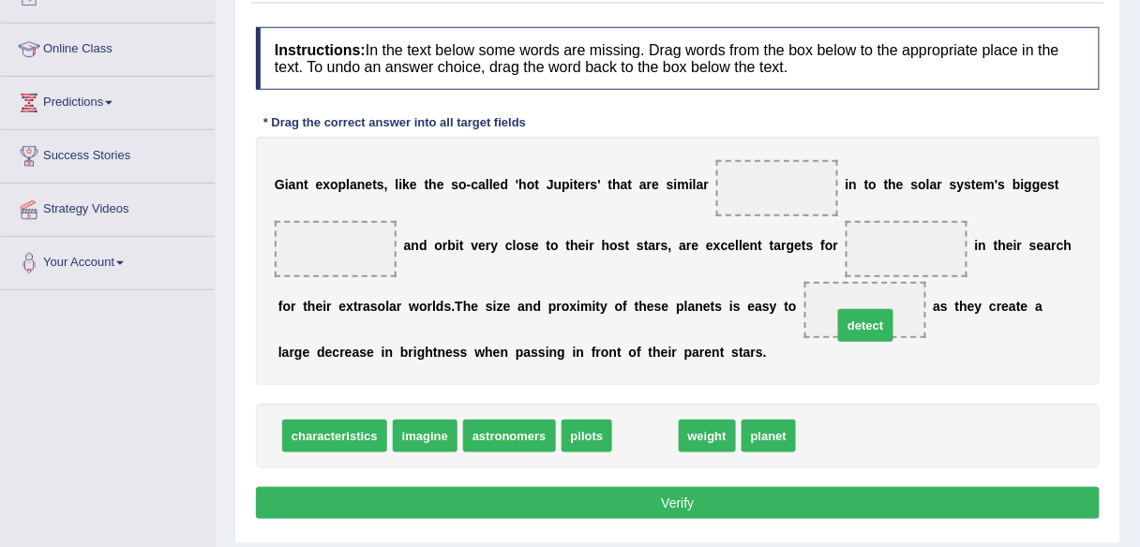
drag, startPoint x: 648, startPoint y: 431, endPoint x: 872, endPoint y: 319, distance: 250.6
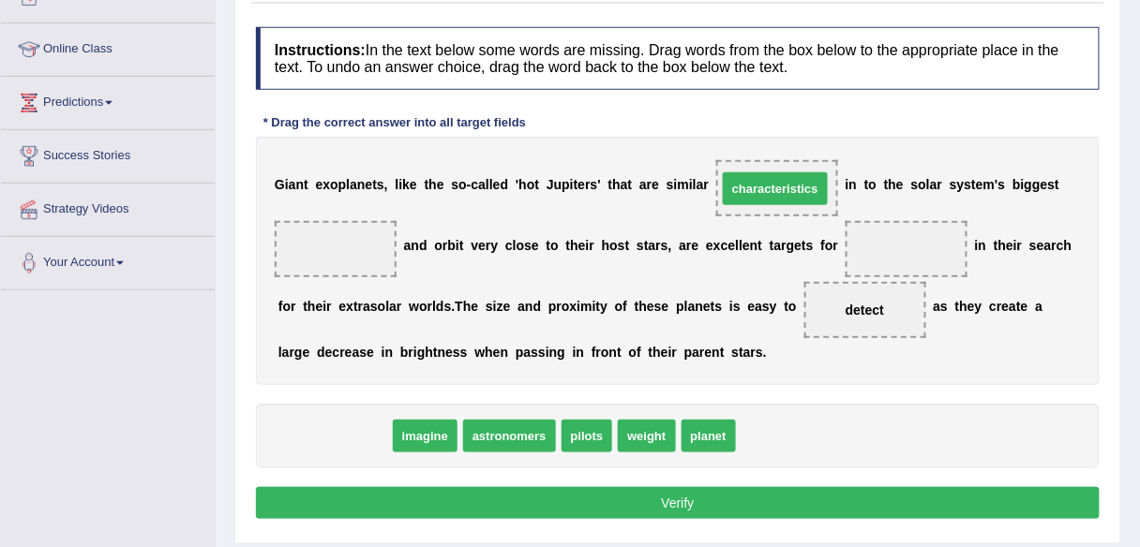
drag, startPoint x: 363, startPoint y: 440, endPoint x: 804, endPoint y: 193, distance: 505.6
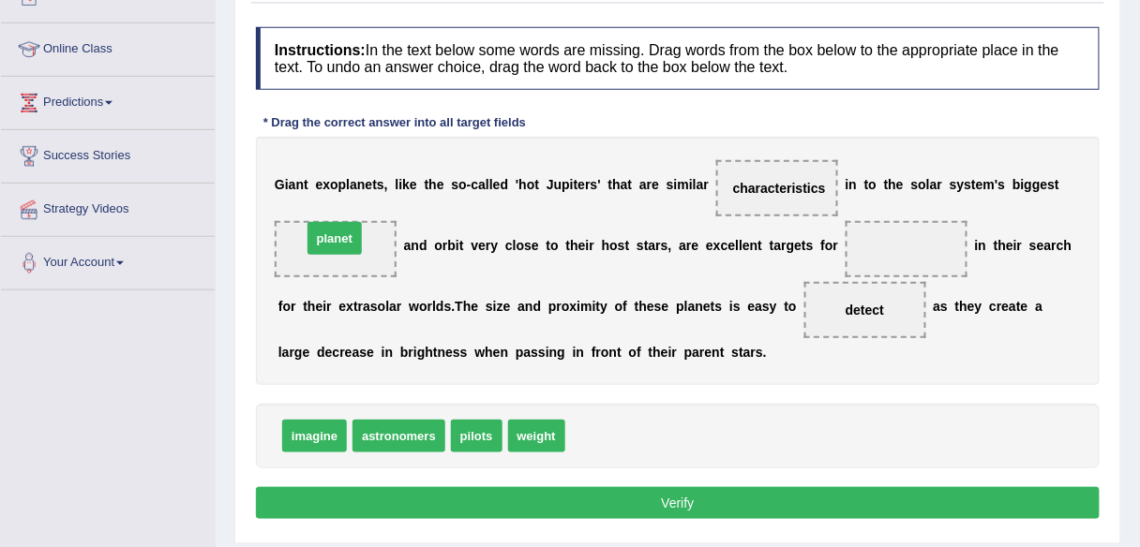
drag, startPoint x: 598, startPoint y: 431, endPoint x: 335, endPoint y: 234, distance: 328.8
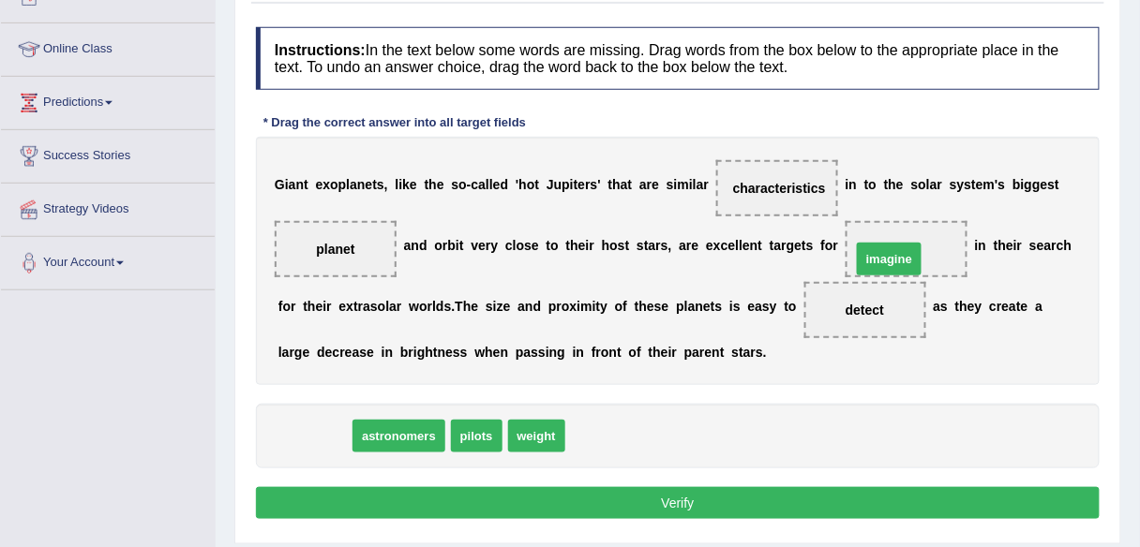
drag, startPoint x: 322, startPoint y: 435, endPoint x: 897, endPoint y: 258, distance: 601.2
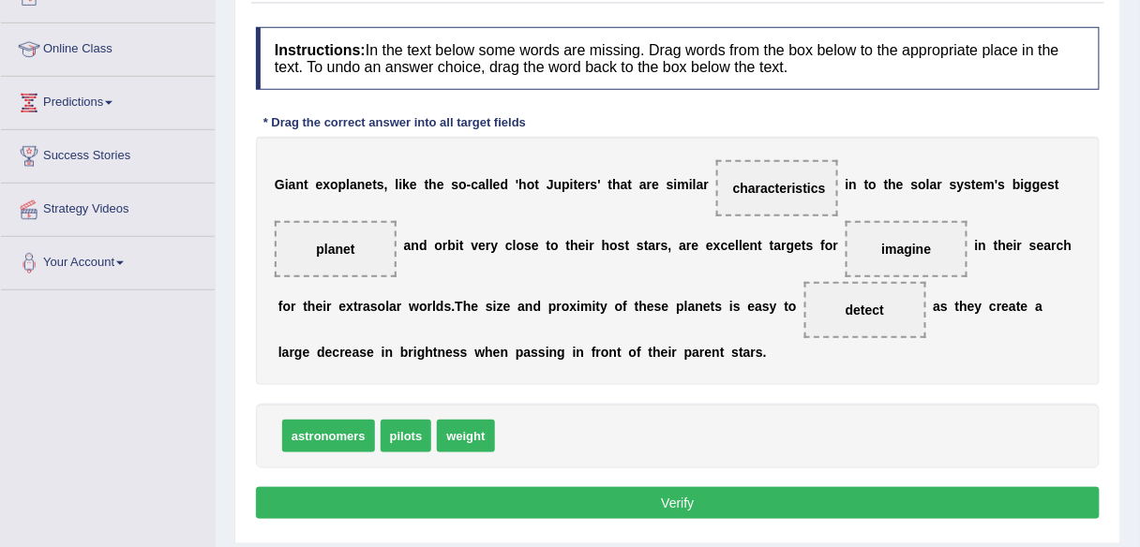
click at [512, 499] on button "Verify" at bounding box center [678, 503] width 844 height 32
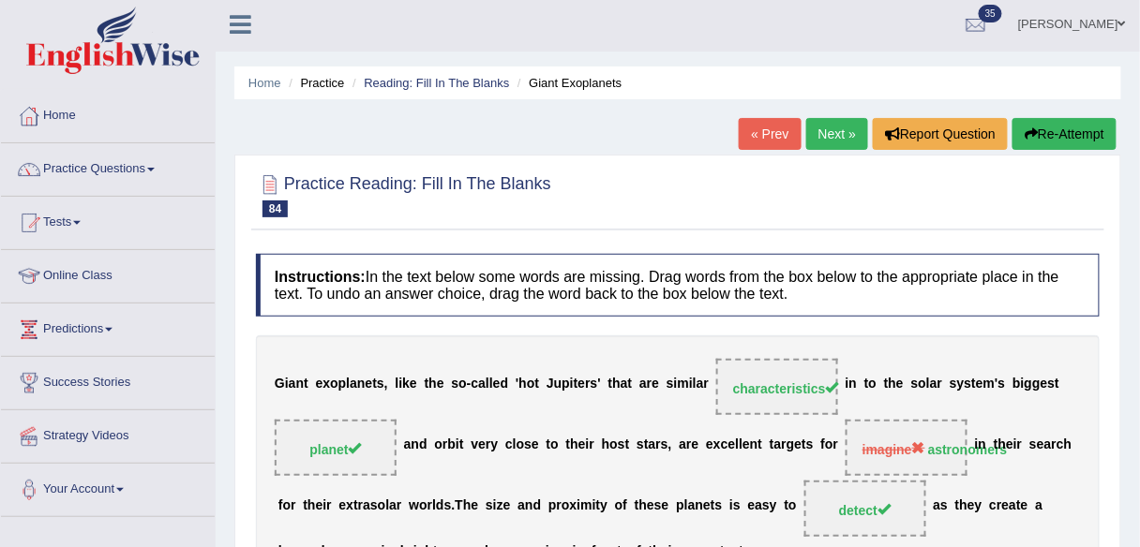
scroll to position [0, 0]
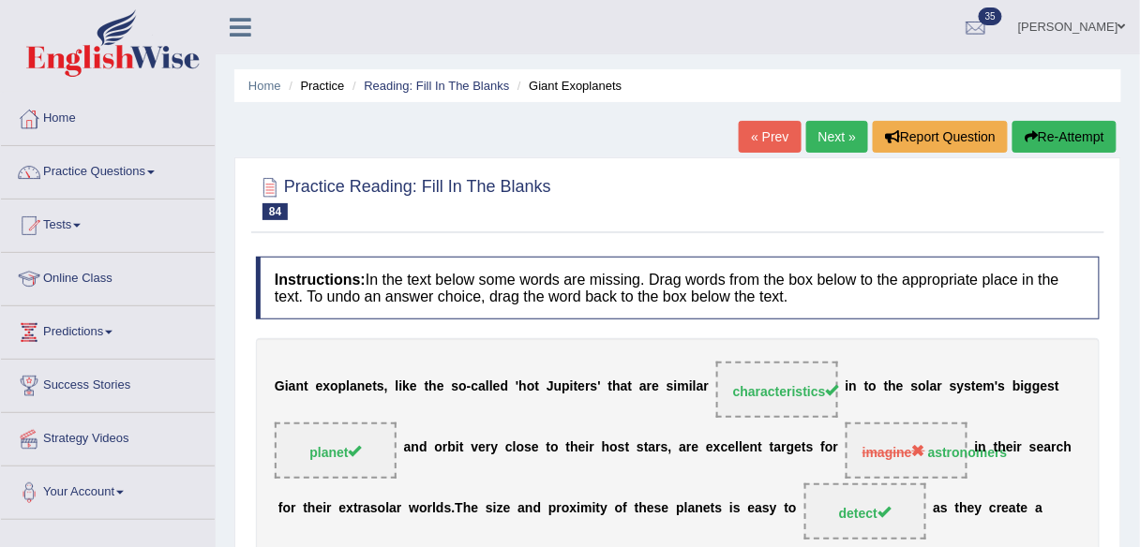
click at [846, 139] on link "Next »" at bounding box center [837, 137] width 62 height 32
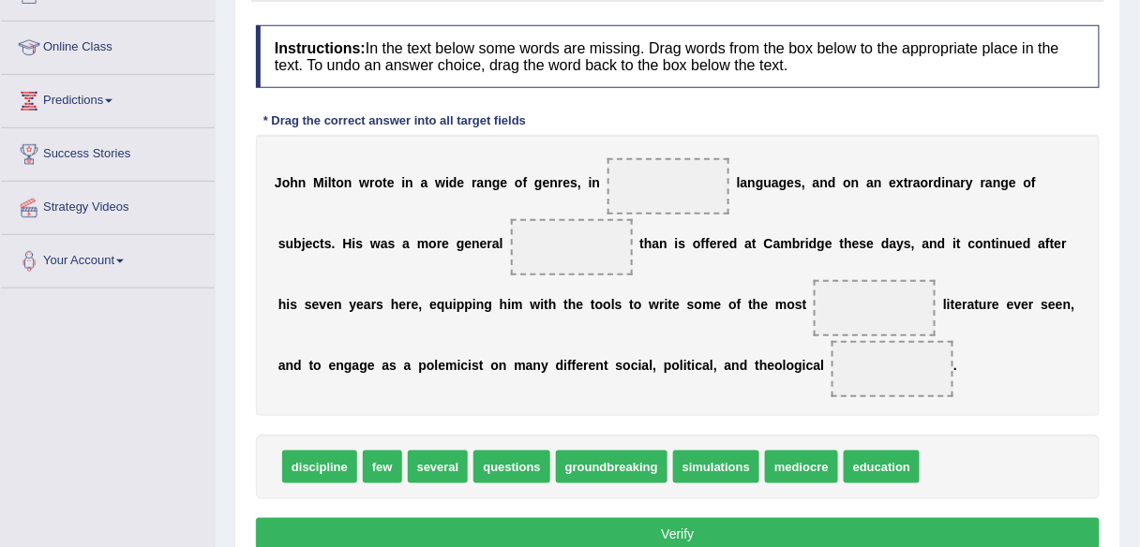
scroll to position [232, 0]
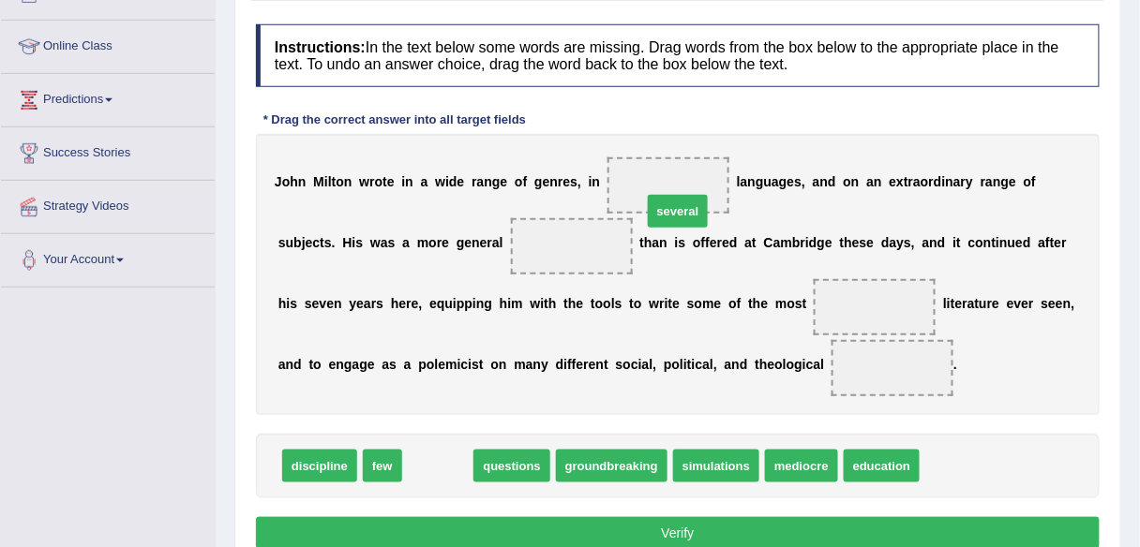
drag, startPoint x: 457, startPoint y: 466, endPoint x: 696, endPoint y: 203, distance: 354.9
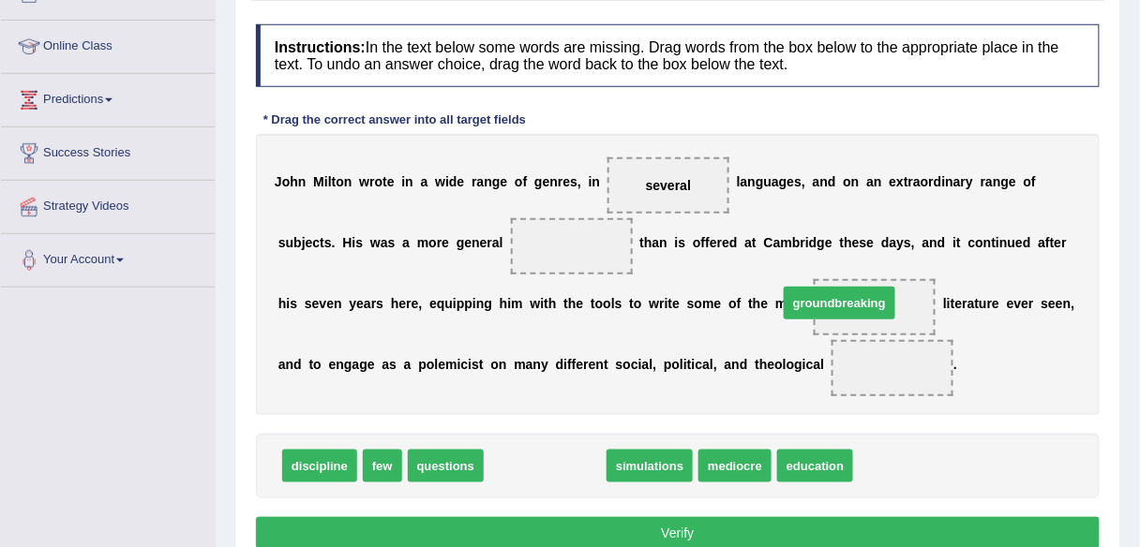
drag, startPoint x: 555, startPoint y: 469, endPoint x: 867, endPoint y: 311, distance: 349.6
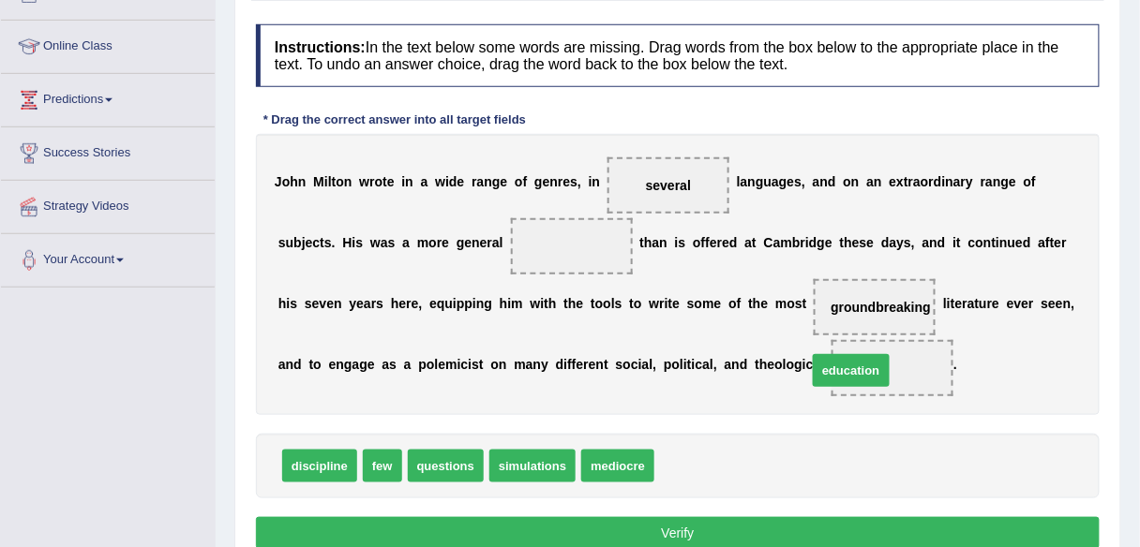
drag, startPoint x: 718, startPoint y: 454, endPoint x: 906, endPoint y: 347, distance: 216.6
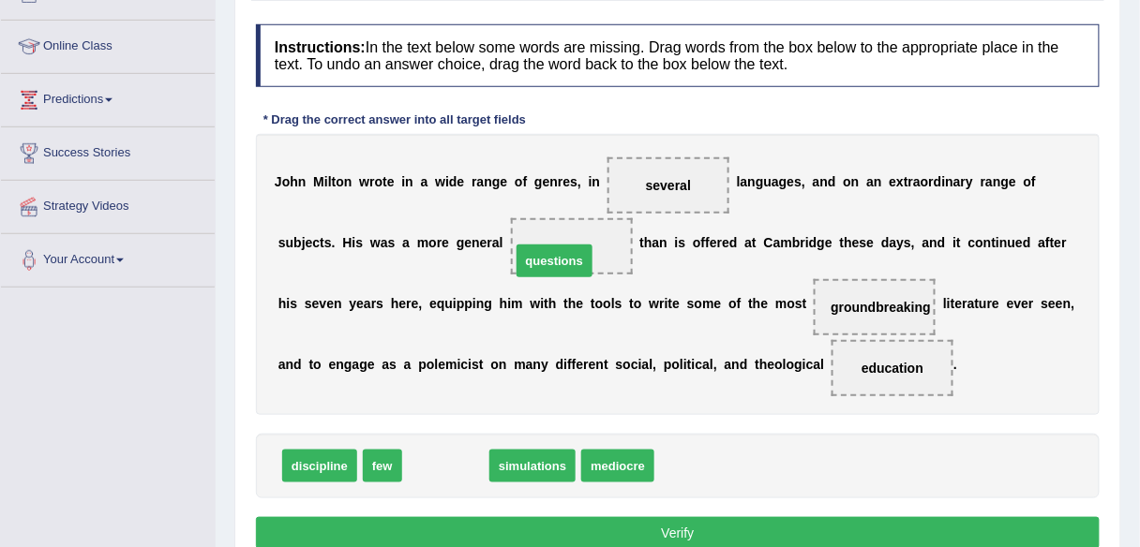
drag, startPoint x: 447, startPoint y: 455, endPoint x: 556, endPoint y: 240, distance: 240.6
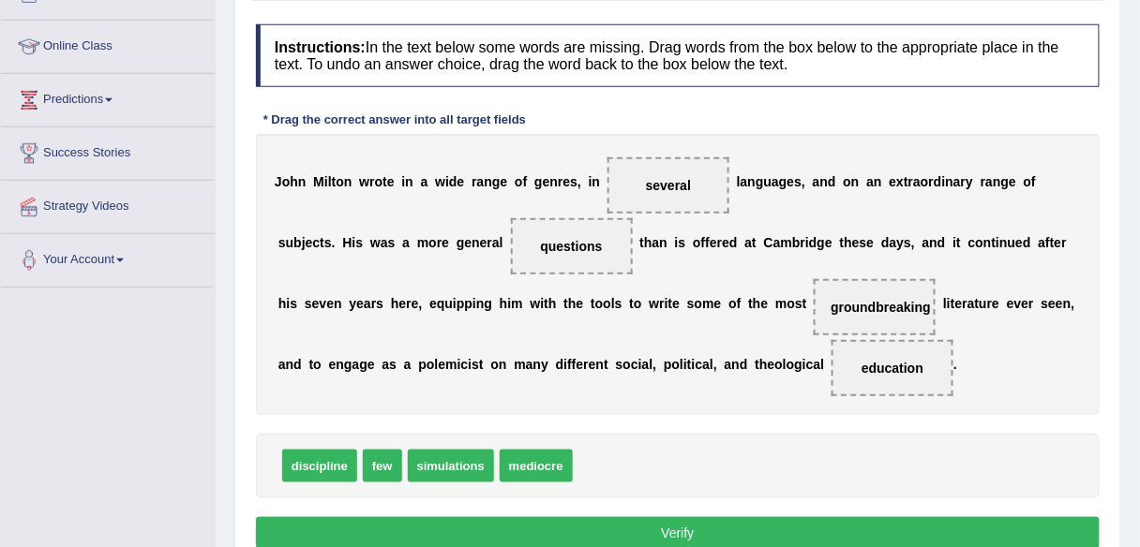
click at [744, 526] on button "Verify" at bounding box center [678, 533] width 844 height 32
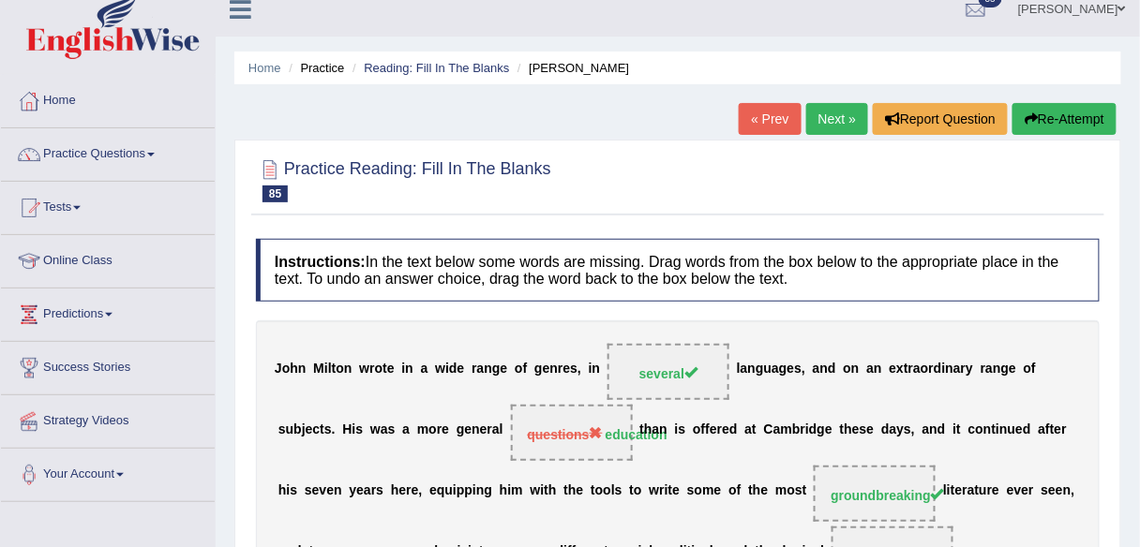
scroll to position [18, 0]
click at [837, 124] on link "Next »" at bounding box center [837, 119] width 62 height 32
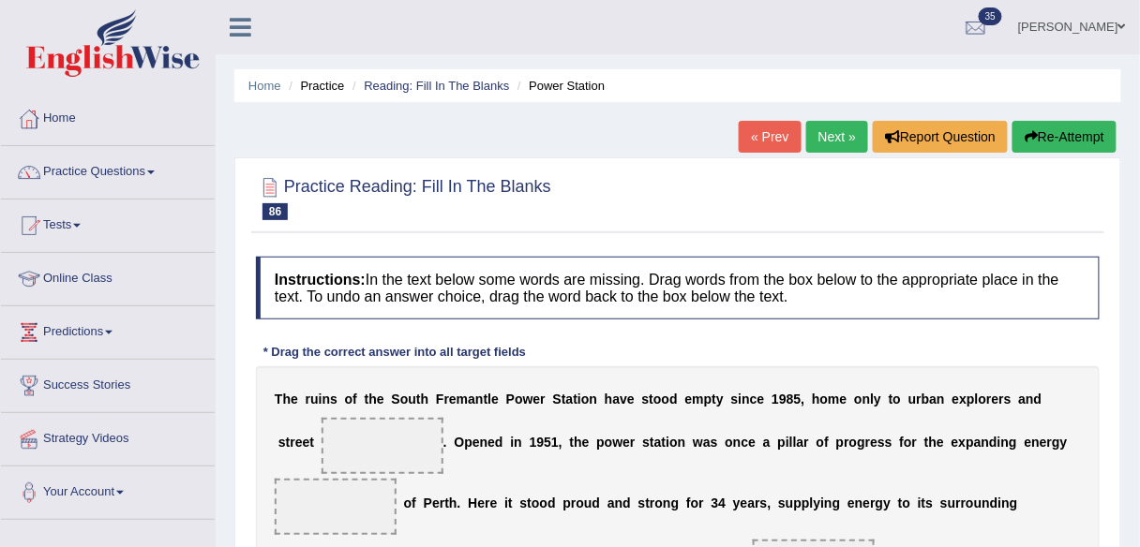
drag, startPoint x: 831, startPoint y: 123, endPoint x: 831, endPoint y: 151, distance: 28.1
click at [831, 123] on link "Next »" at bounding box center [837, 137] width 62 height 32
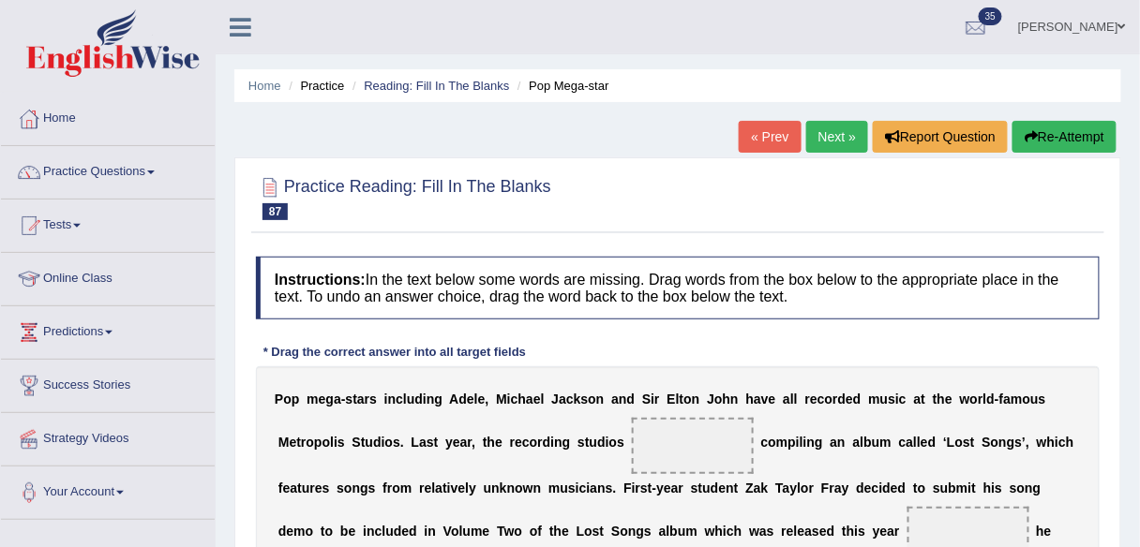
click at [823, 134] on link "Next »" at bounding box center [837, 137] width 62 height 32
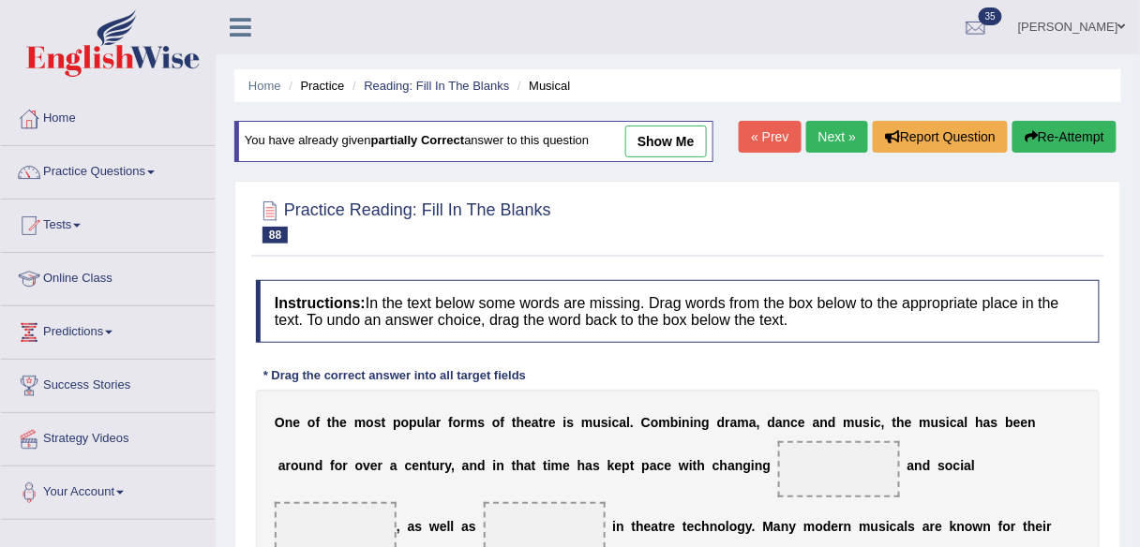
click at [825, 124] on link "Next »" at bounding box center [837, 137] width 62 height 32
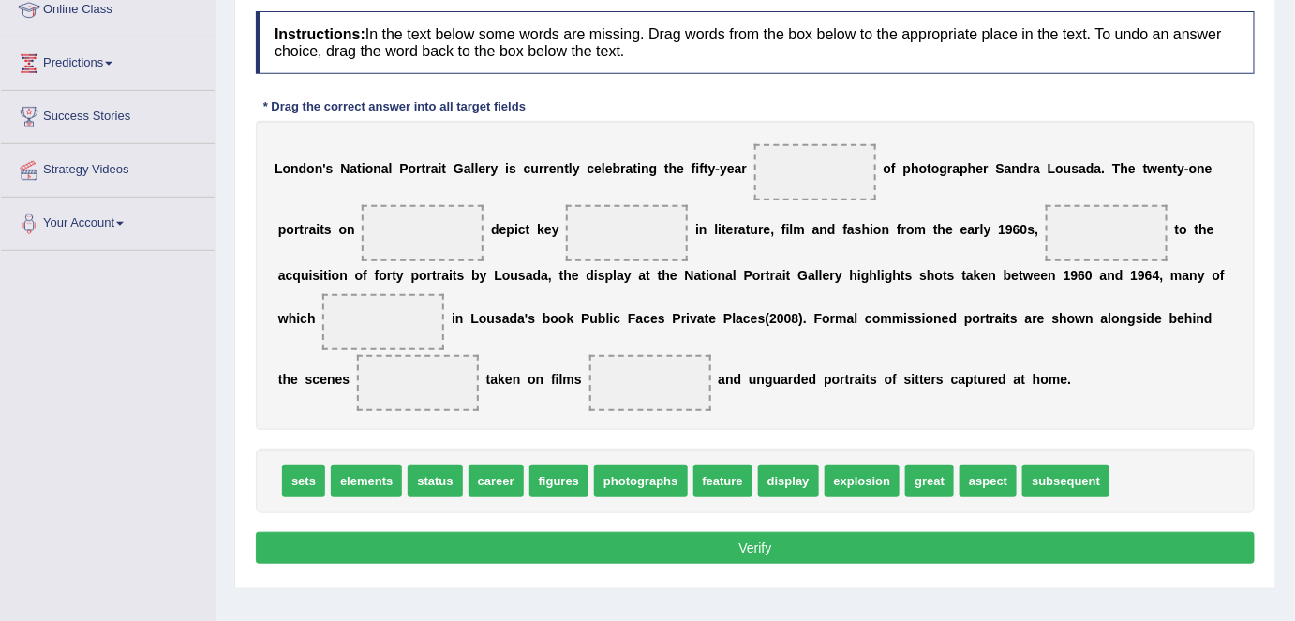
scroll to position [268, 0]
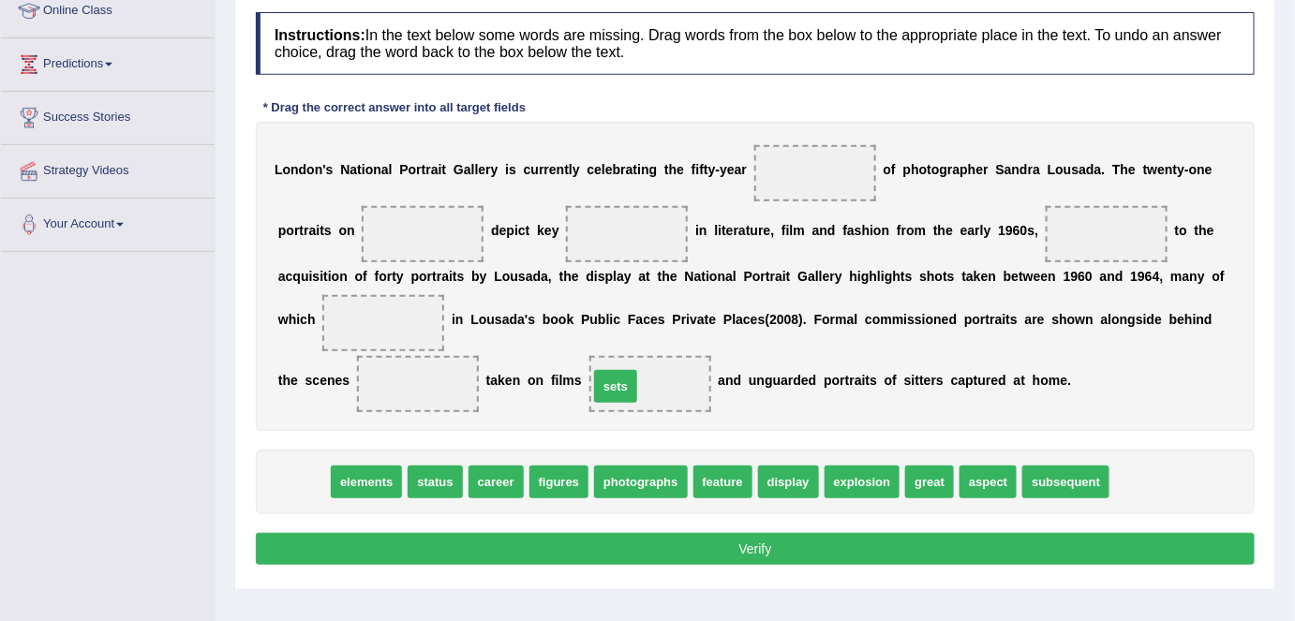
drag, startPoint x: 406, startPoint y: 423, endPoint x: 633, endPoint y: 381, distance: 230.5
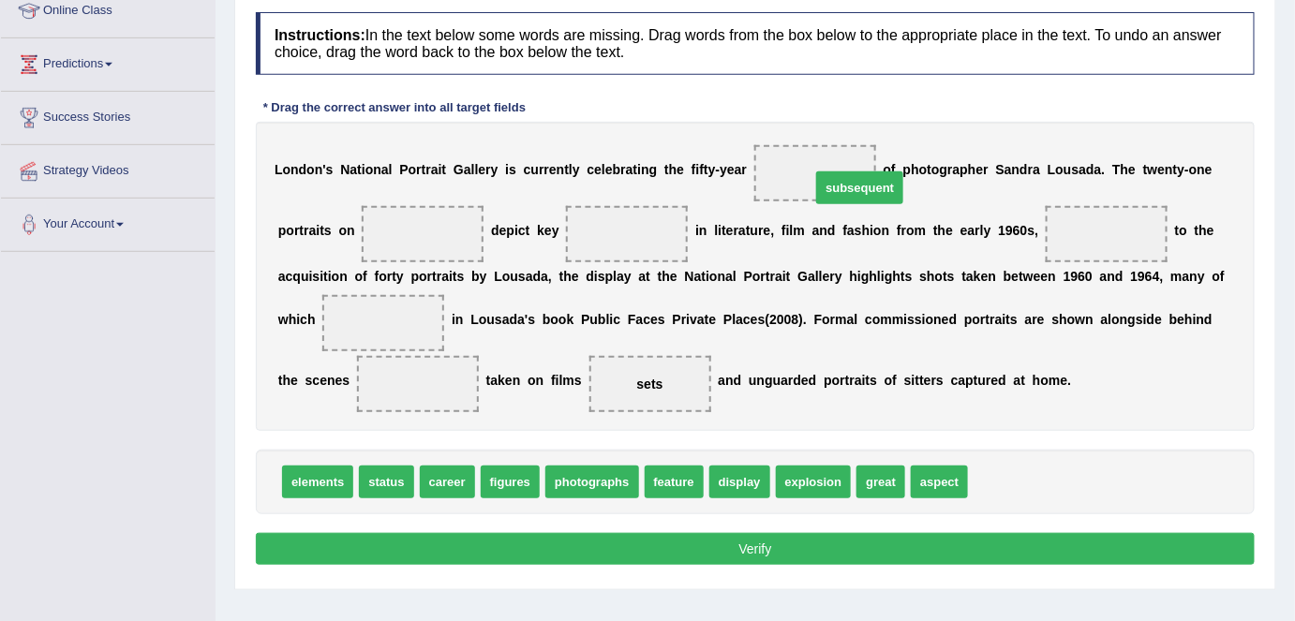
drag, startPoint x: 987, startPoint y: 478, endPoint x: 829, endPoint y: 184, distance: 333.8
drag, startPoint x: 459, startPoint y: 476, endPoint x: 813, endPoint y: 157, distance: 475.8
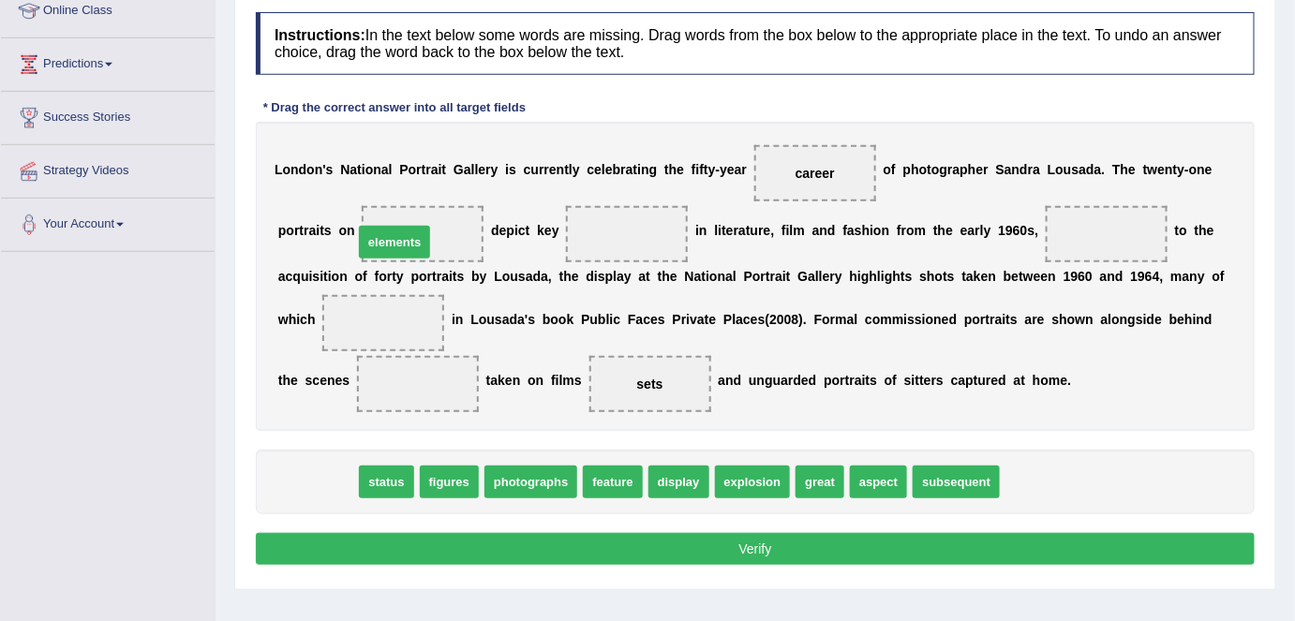
drag, startPoint x: 324, startPoint y: 480, endPoint x: 403, endPoint y: 233, distance: 258.8
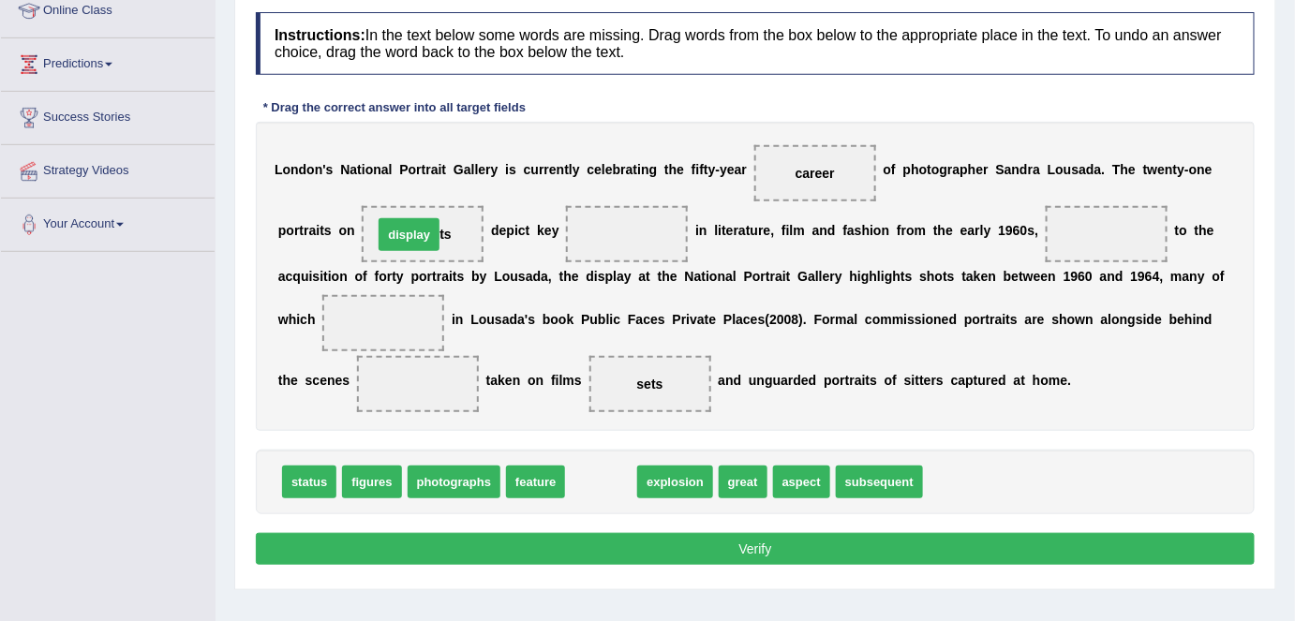
drag, startPoint x: 615, startPoint y: 485, endPoint x: 423, endPoint y: 237, distance: 313.3
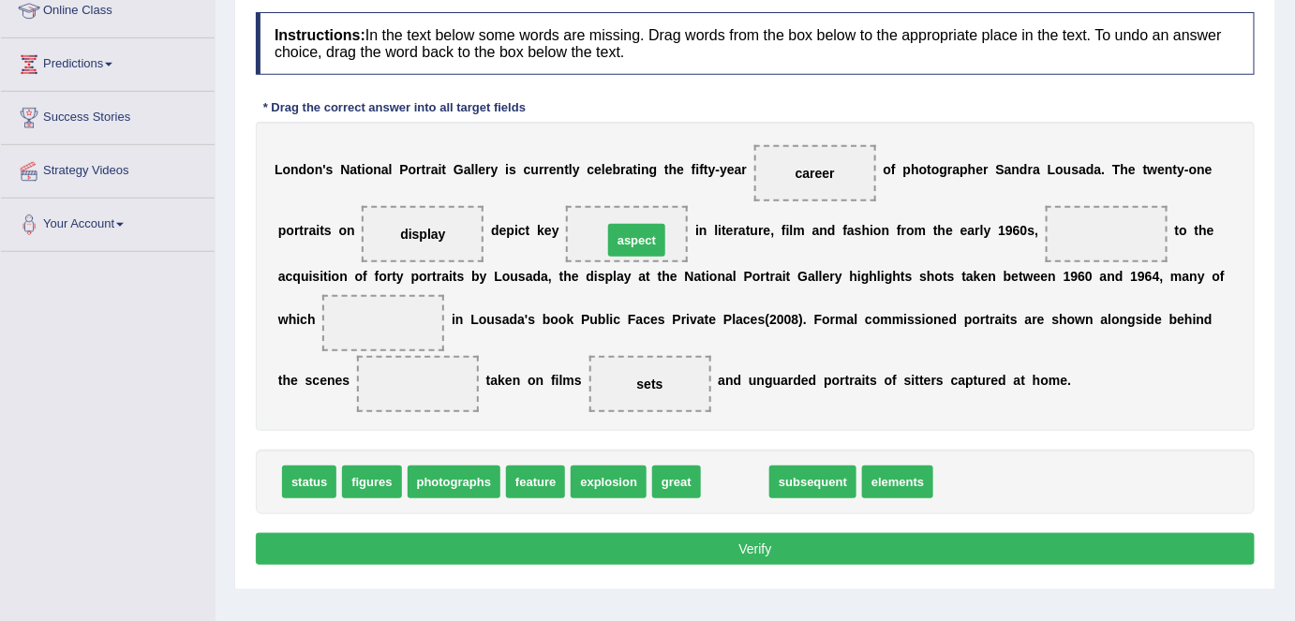
drag, startPoint x: 744, startPoint y: 491, endPoint x: 646, endPoint y: 248, distance: 261.9
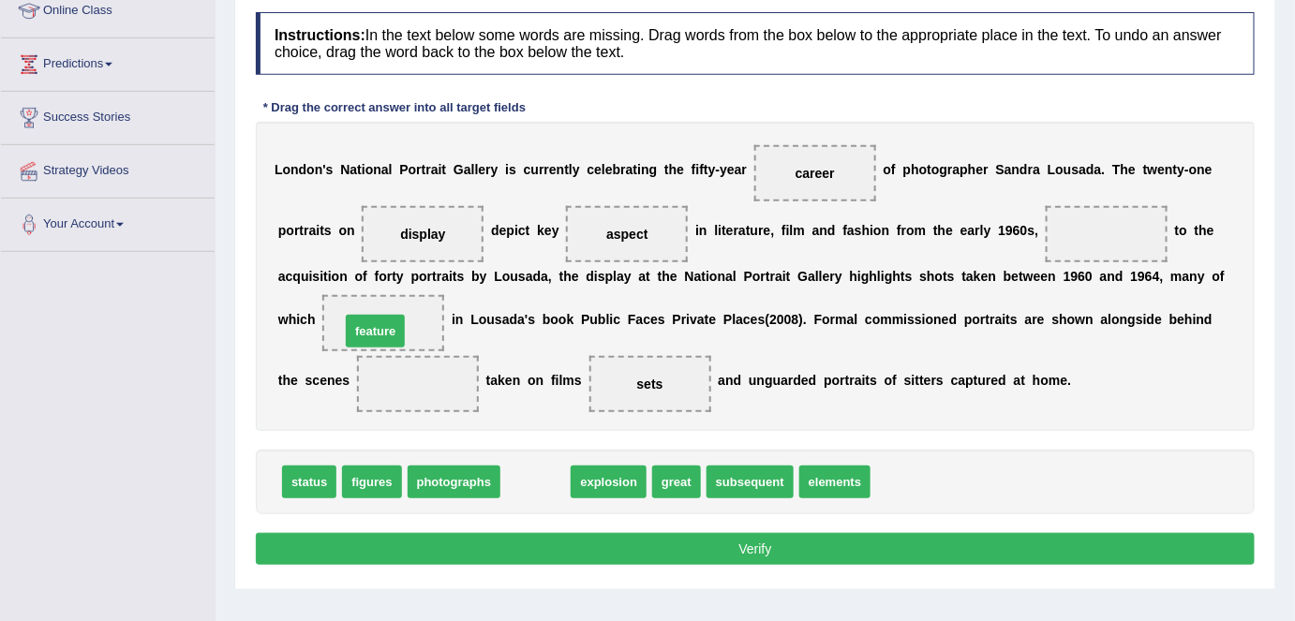
drag, startPoint x: 527, startPoint y: 468, endPoint x: 370, endPoint y: 325, distance: 211.6
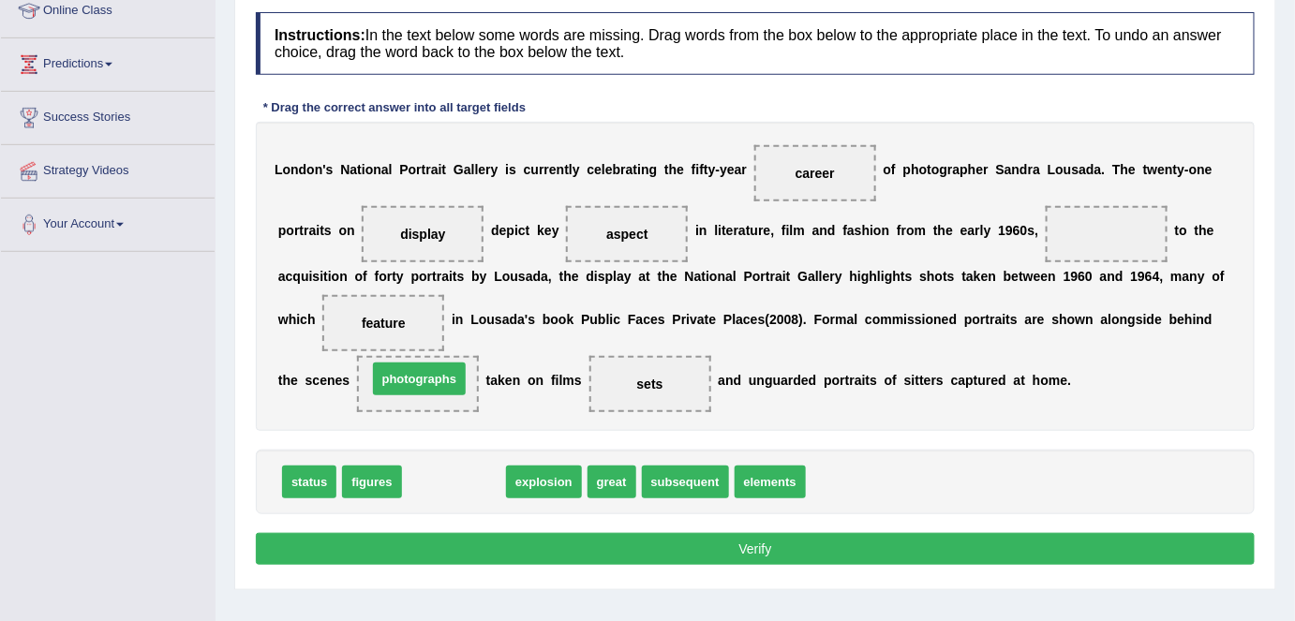
drag, startPoint x: 467, startPoint y: 479, endPoint x: 432, endPoint y: 377, distance: 107.9
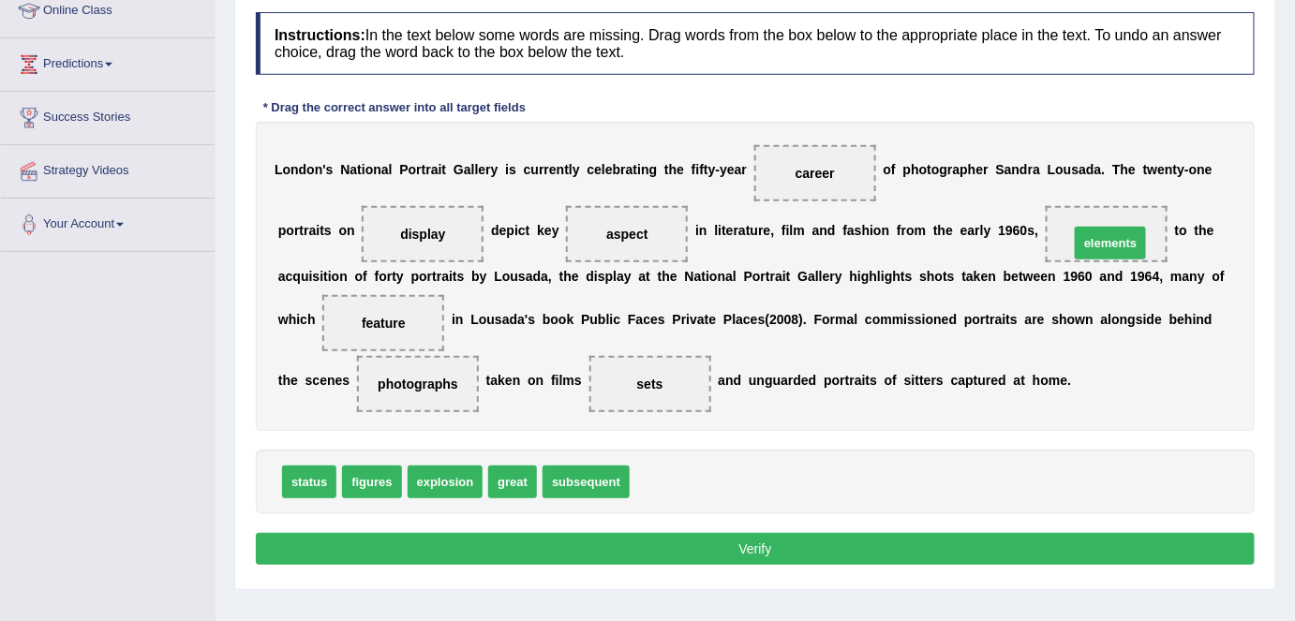
drag, startPoint x: 692, startPoint y: 464, endPoint x: 1131, endPoint y: 225, distance: 500.3
click at [832, 545] on button "Verify" at bounding box center [755, 549] width 999 height 32
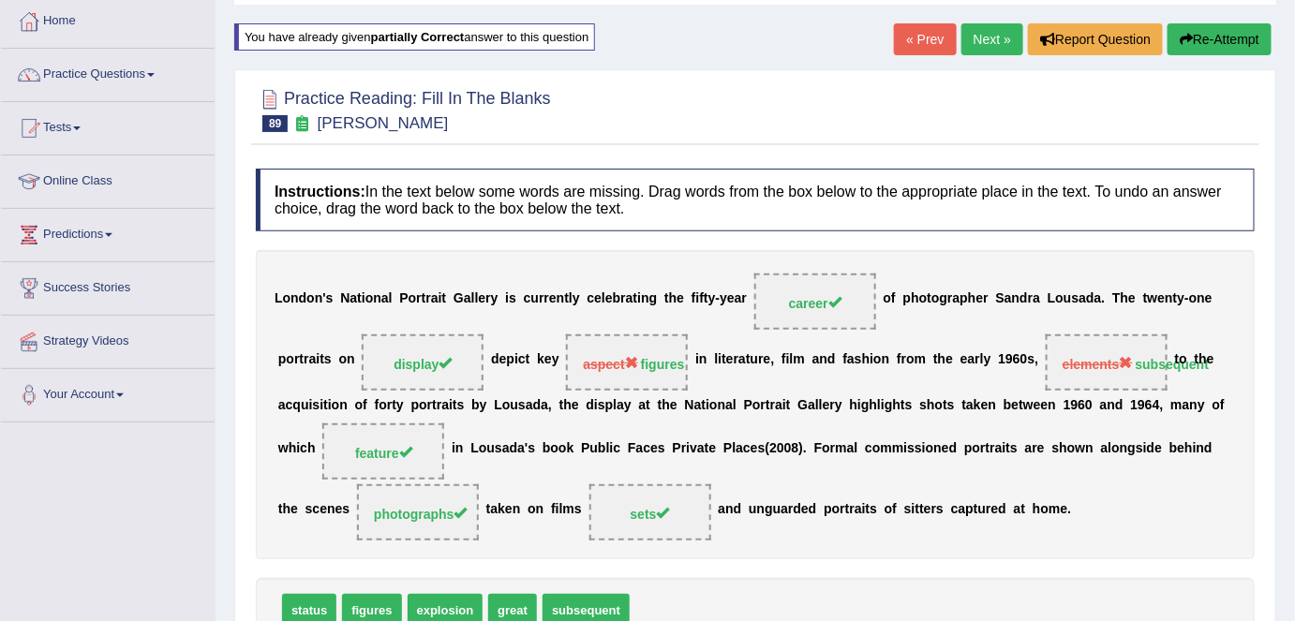
scroll to position [0, 0]
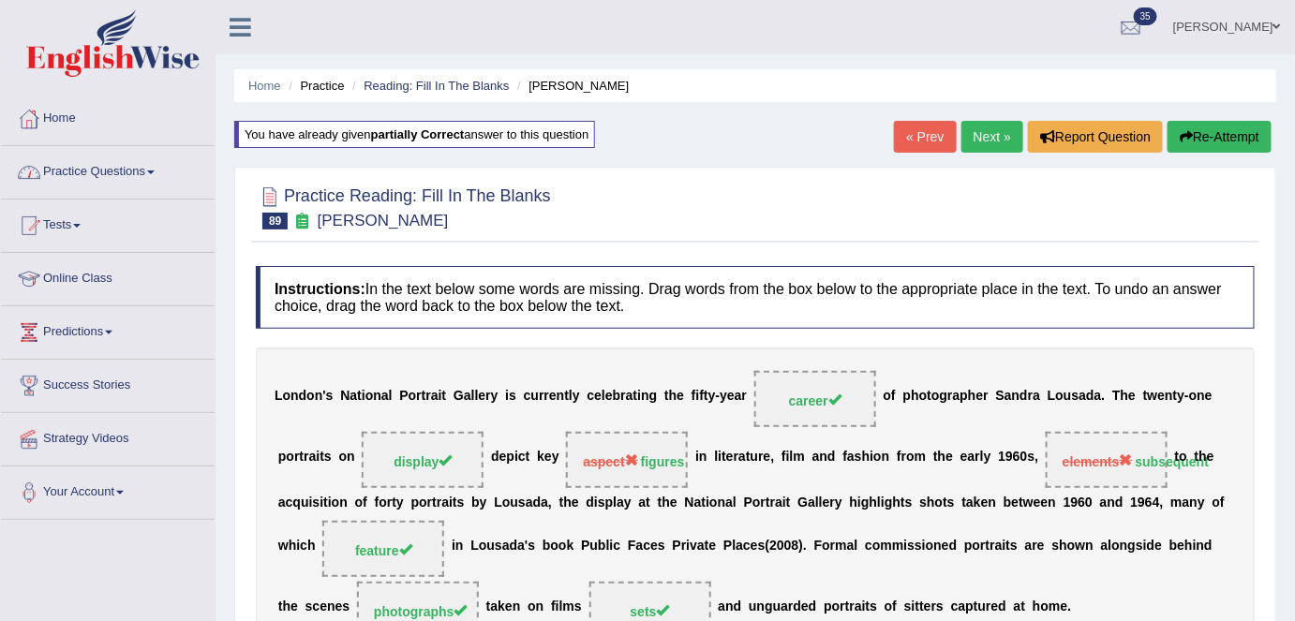
click at [155, 171] on span at bounding box center [150, 173] width 7 height 4
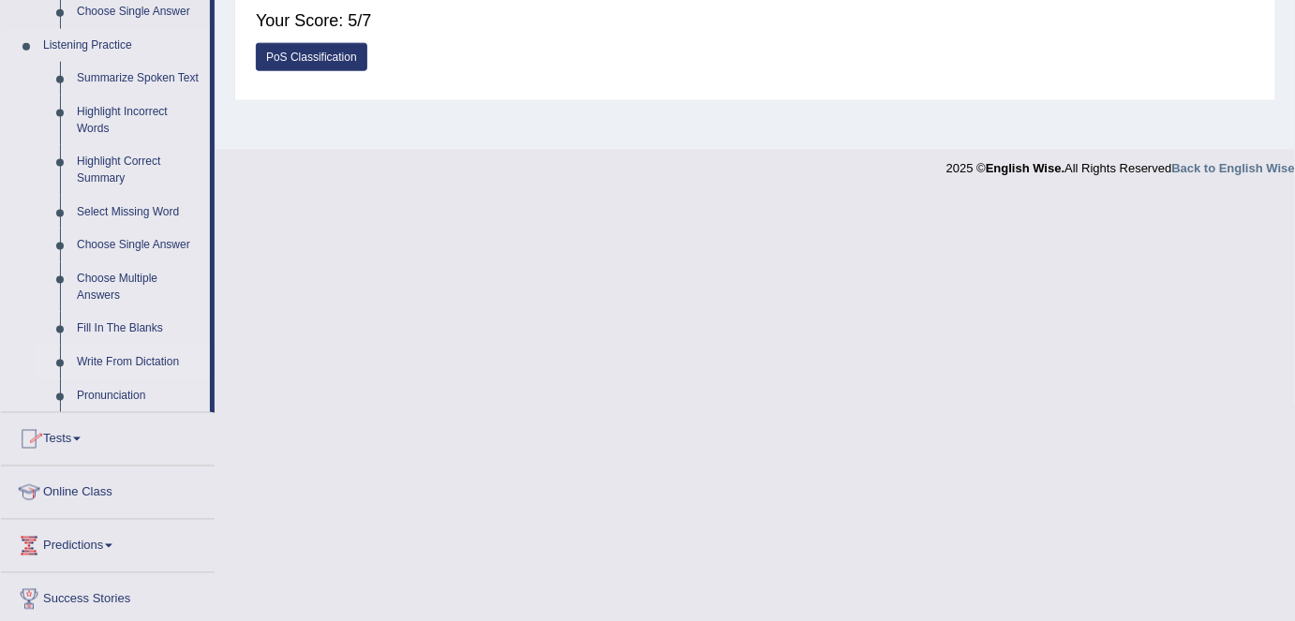
drag, startPoint x: 135, startPoint y: 358, endPoint x: 177, endPoint y: 360, distance: 42.2
click at [135, 359] on link "Write From Dictation" at bounding box center [139, 363] width 142 height 34
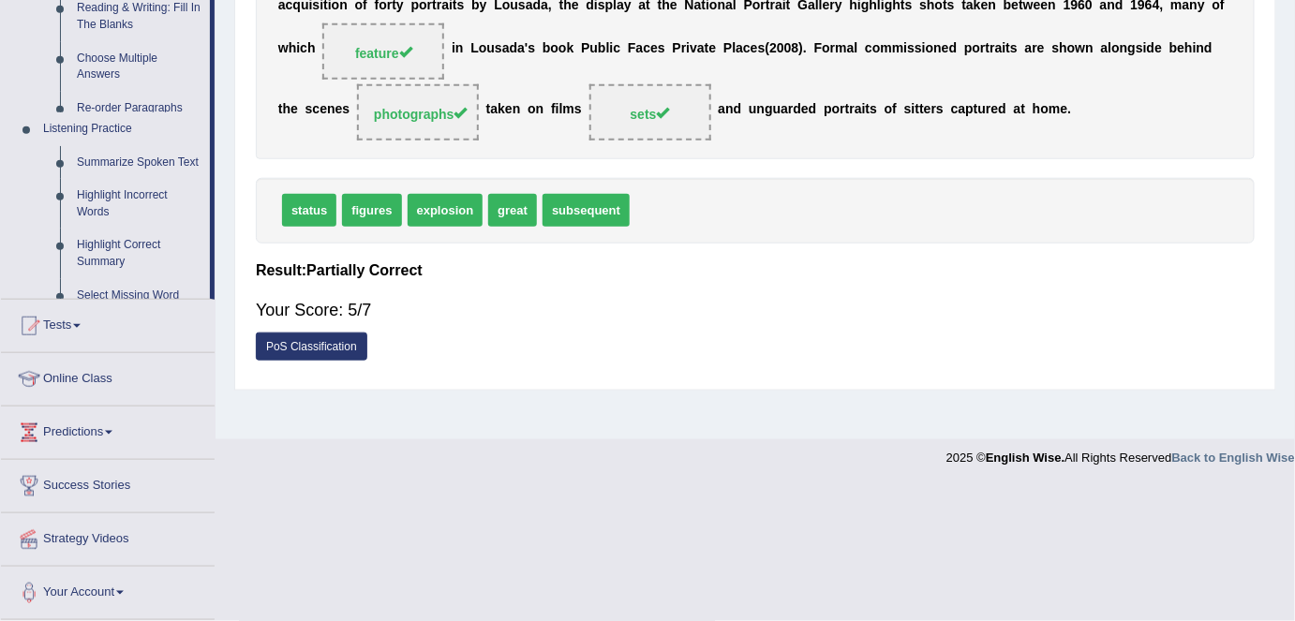
scroll to position [362, 0]
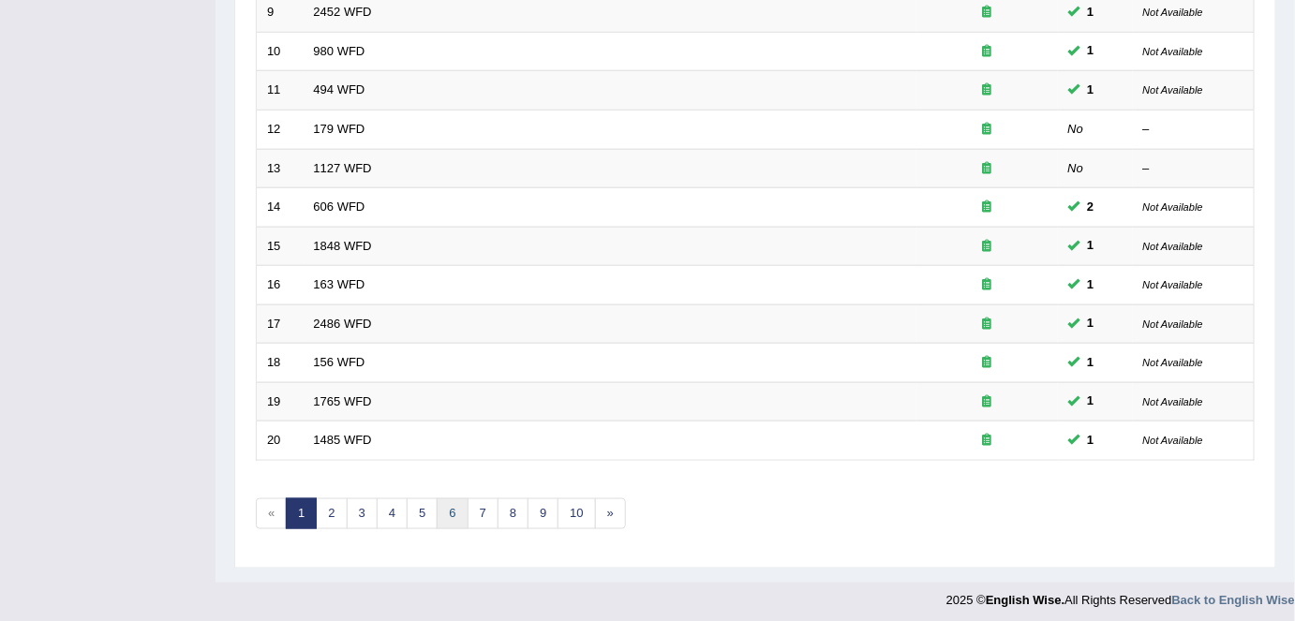
click at [448, 515] on link "6" at bounding box center [452, 514] width 31 height 31
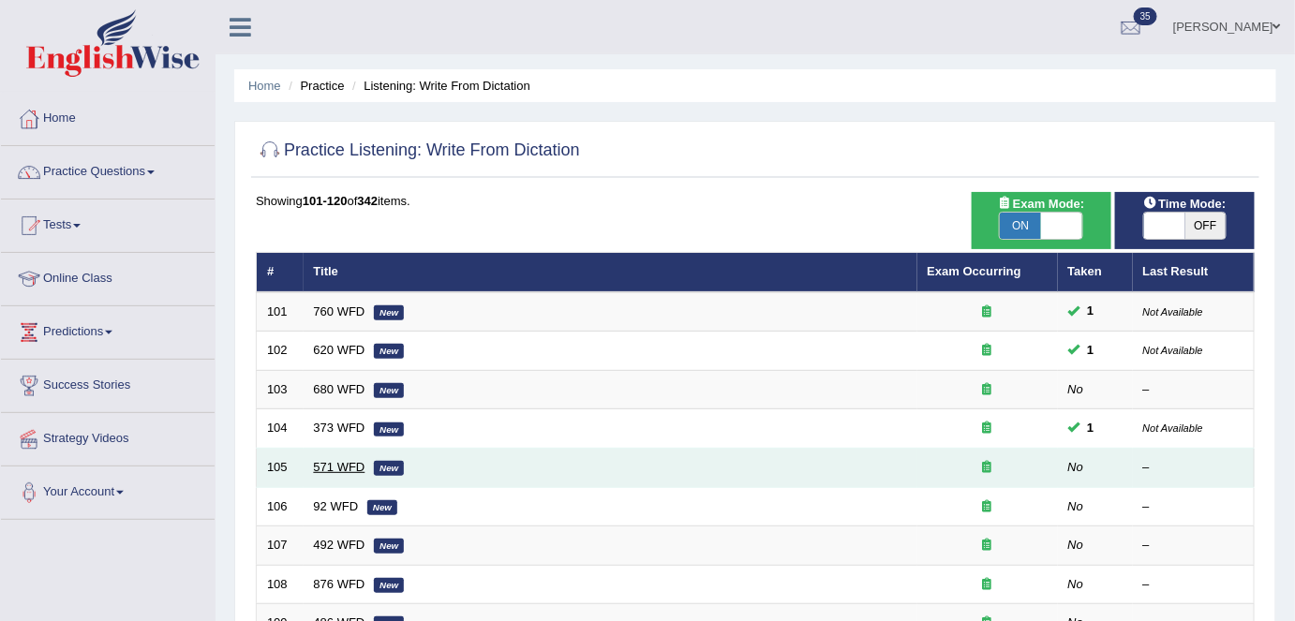
click at [350, 460] on link "571 WFD" at bounding box center [340, 467] width 52 height 14
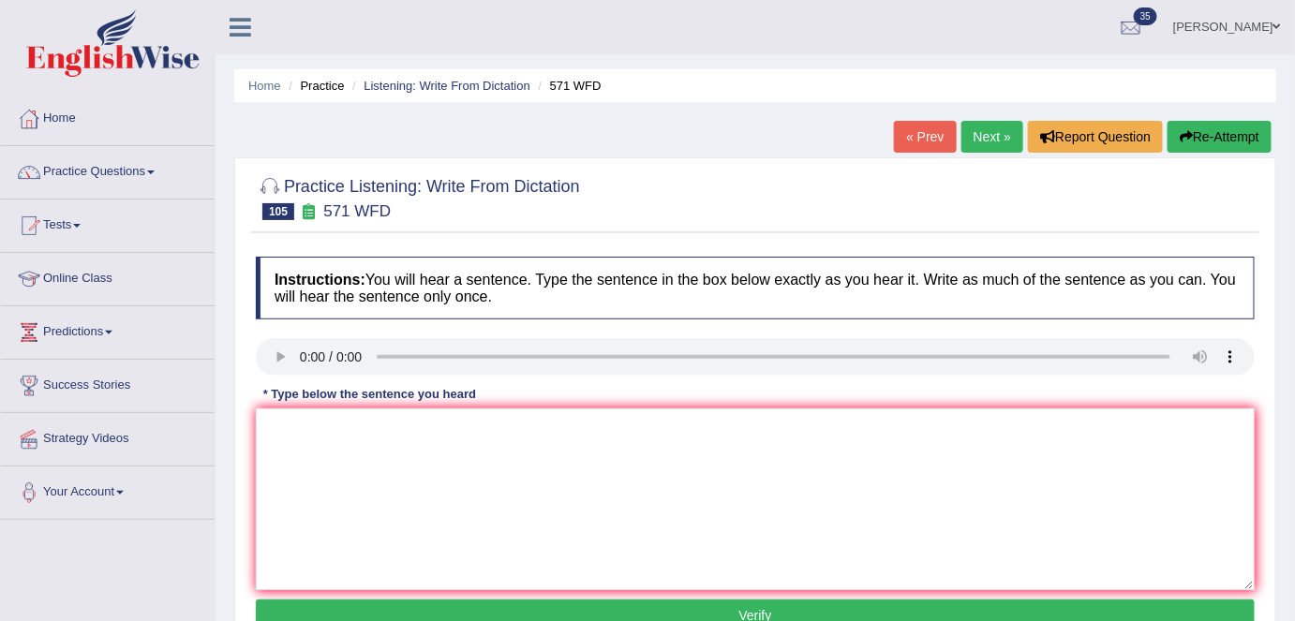
click at [979, 140] on link "Next »" at bounding box center [993, 137] width 62 height 32
click at [978, 148] on link "Next »" at bounding box center [993, 137] width 62 height 32
click at [560, 460] on textarea at bounding box center [755, 500] width 999 height 182
click at [364, 422] on div "Instructions: You will hear a sentence. Type the sentence in the box below exac…" at bounding box center [755, 446] width 1008 height 399
click at [364, 422] on textarea "Dig gad" at bounding box center [755, 500] width 999 height 182
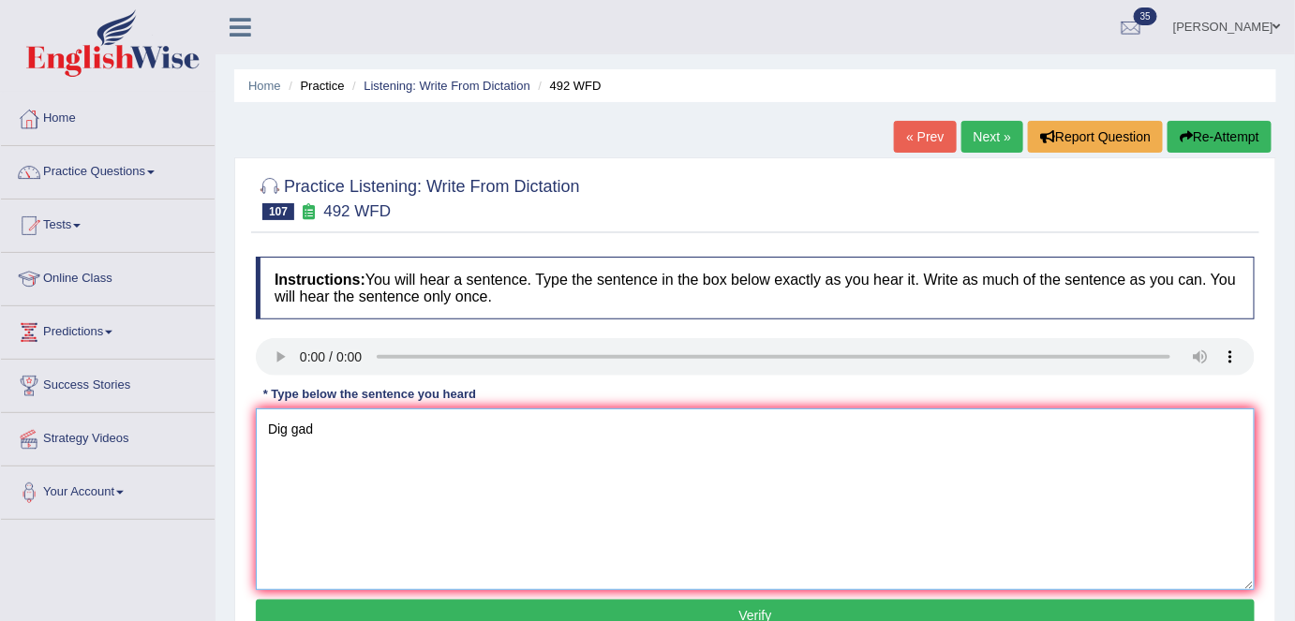
click at [377, 448] on textarea "Dig gad" at bounding box center [755, 500] width 999 height 182
drag, startPoint x: 428, startPoint y: 430, endPoint x: 435, endPoint y: 440, distance: 12.2
click at [432, 437] on textarea "Dig gad have now become everyday's life." at bounding box center [755, 500] width 999 height 182
type textarea "Dig gad have now become everyday's life."
click at [983, 142] on link "Next »" at bounding box center [993, 137] width 62 height 32
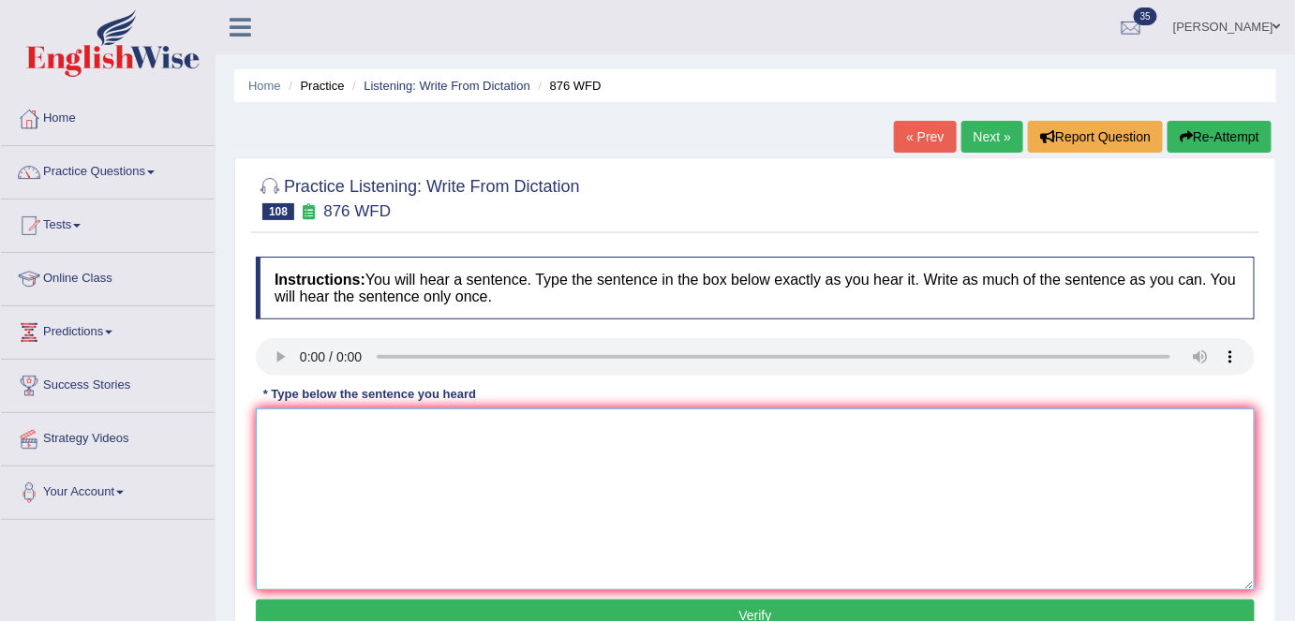
click at [292, 490] on textarea at bounding box center [755, 500] width 999 height 182
click at [525, 425] on textarea "She dosent care about anything but" at bounding box center [755, 500] width 999 height 182
click at [702, 438] on textarea "She dosent care about anything but what is honest and true" at bounding box center [755, 500] width 999 height 182
click at [339, 425] on textarea "She dosent care about anything but what is honest and true." at bounding box center [755, 500] width 999 height 182
drag, startPoint x: 324, startPoint y: 431, endPoint x: 355, endPoint y: 457, distance: 40.6
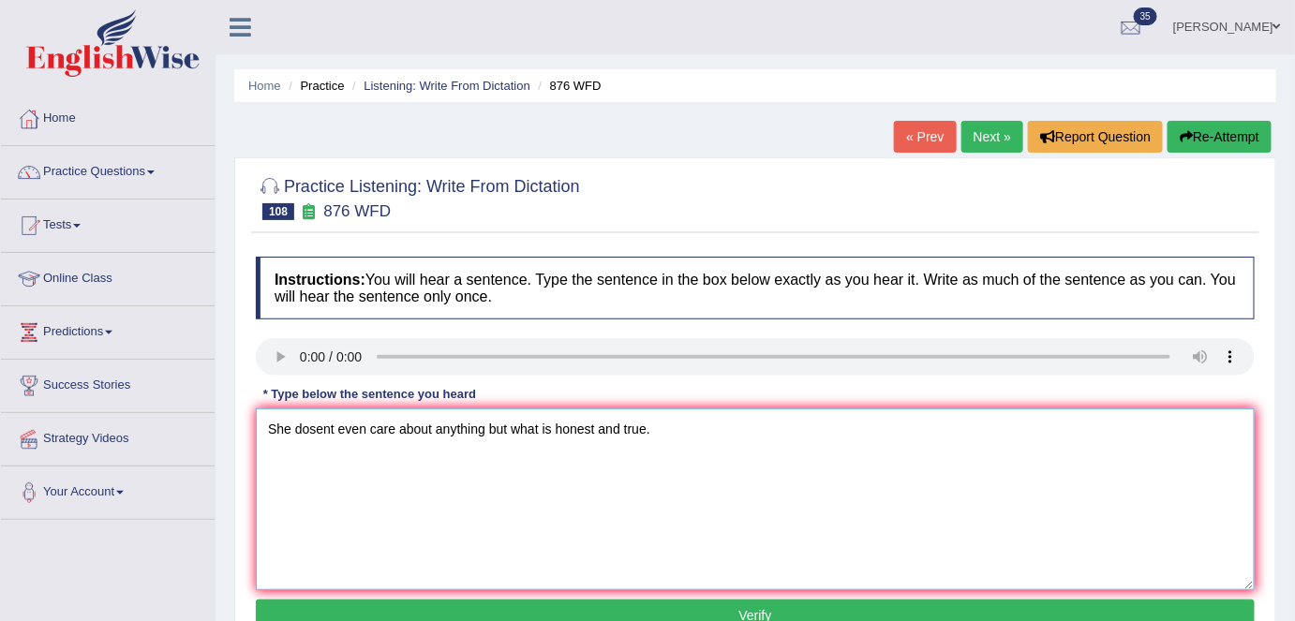
click at [324, 431] on textarea "She dosent even care about anything but what is honest and true." at bounding box center [755, 500] width 999 height 182
type textarea "She dosen't even care about anything but what is honest and true."
click at [620, 608] on button "Verify" at bounding box center [755, 616] width 999 height 32
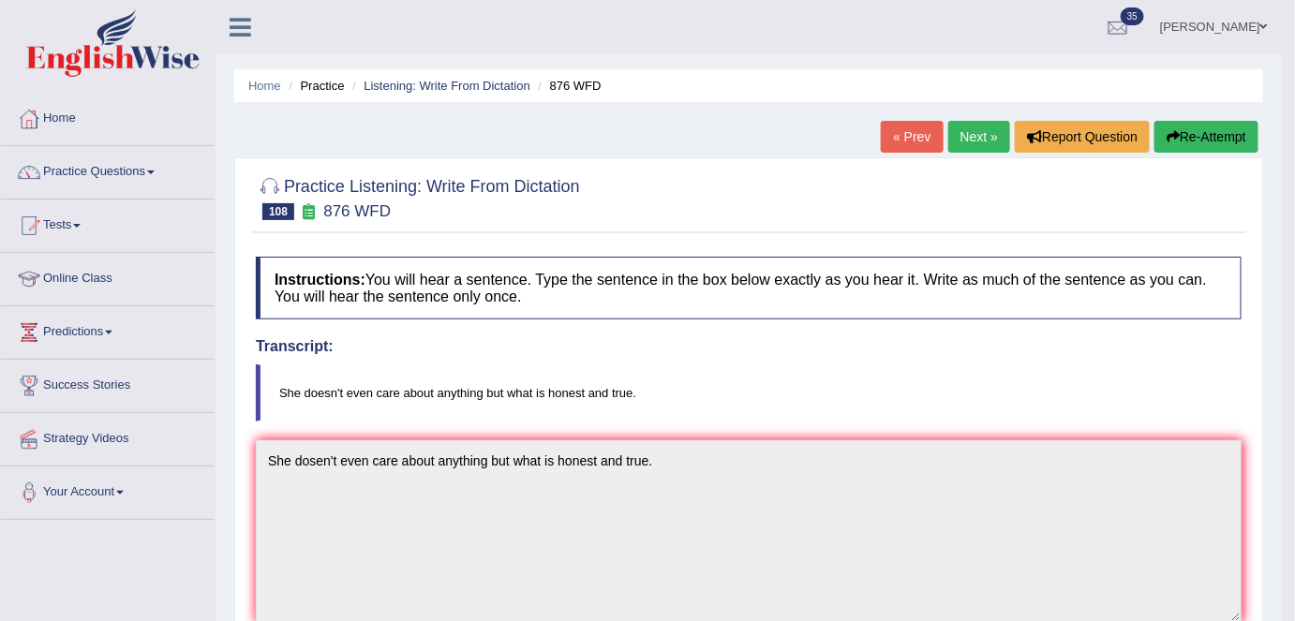
click at [962, 141] on link "Next »" at bounding box center [979, 137] width 62 height 32
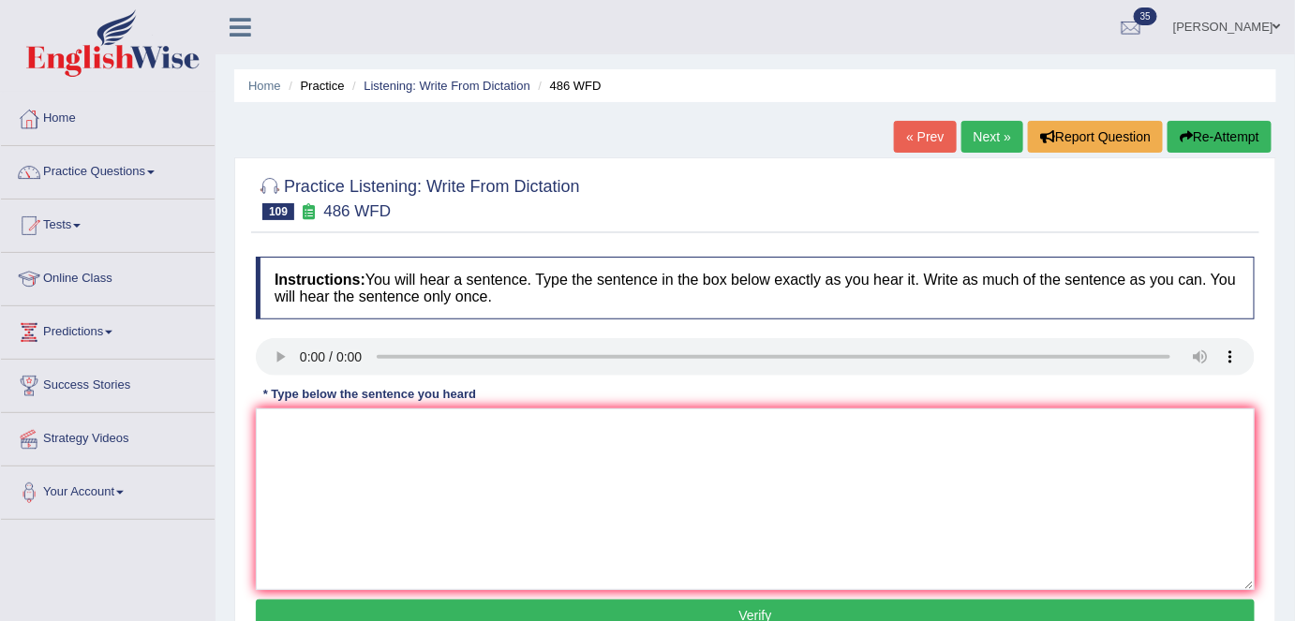
click at [515, 163] on div "Practice Listening: Write From Dictation 109 486 WFD Instructions: You will hea…" at bounding box center [755, 407] width 1042 height 500
click at [490, 424] on textarea at bounding box center [755, 500] width 999 height 182
paste textarea "More researchers are required in foo science"
click at [482, 427] on textarea "More researchers are required in foo science" at bounding box center [755, 500] width 999 height 182
click at [569, 425] on textarea "More researchers are required in food science" at bounding box center [755, 500] width 999 height 182
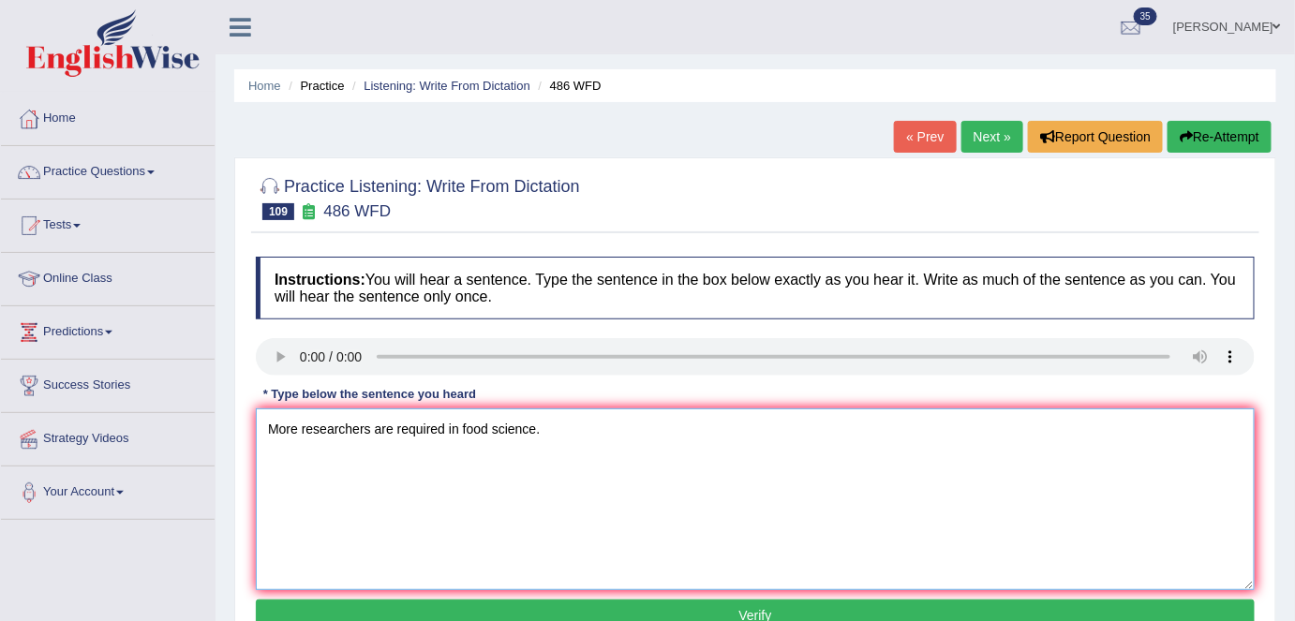
click at [262, 423] on textarea "More researchers are required in food science." at bounding box center [755, 500] width 999 height 182
type textarea "More researchers are required in food science."
click at [571, 607] on button "Verify" at bounding box center [755, 616] width 999 height 32
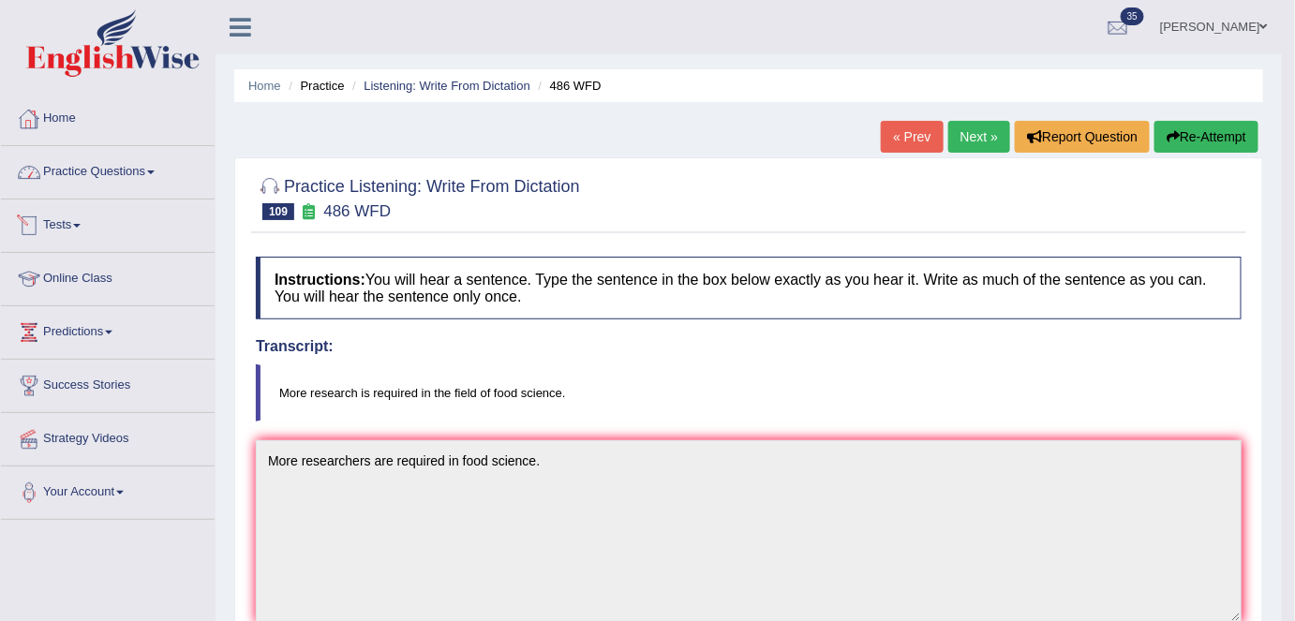
click at [91, 112] on link "Home" at bounding box center [108, 116] width 214 height 47
